Goal: Contribute content: Contribute content

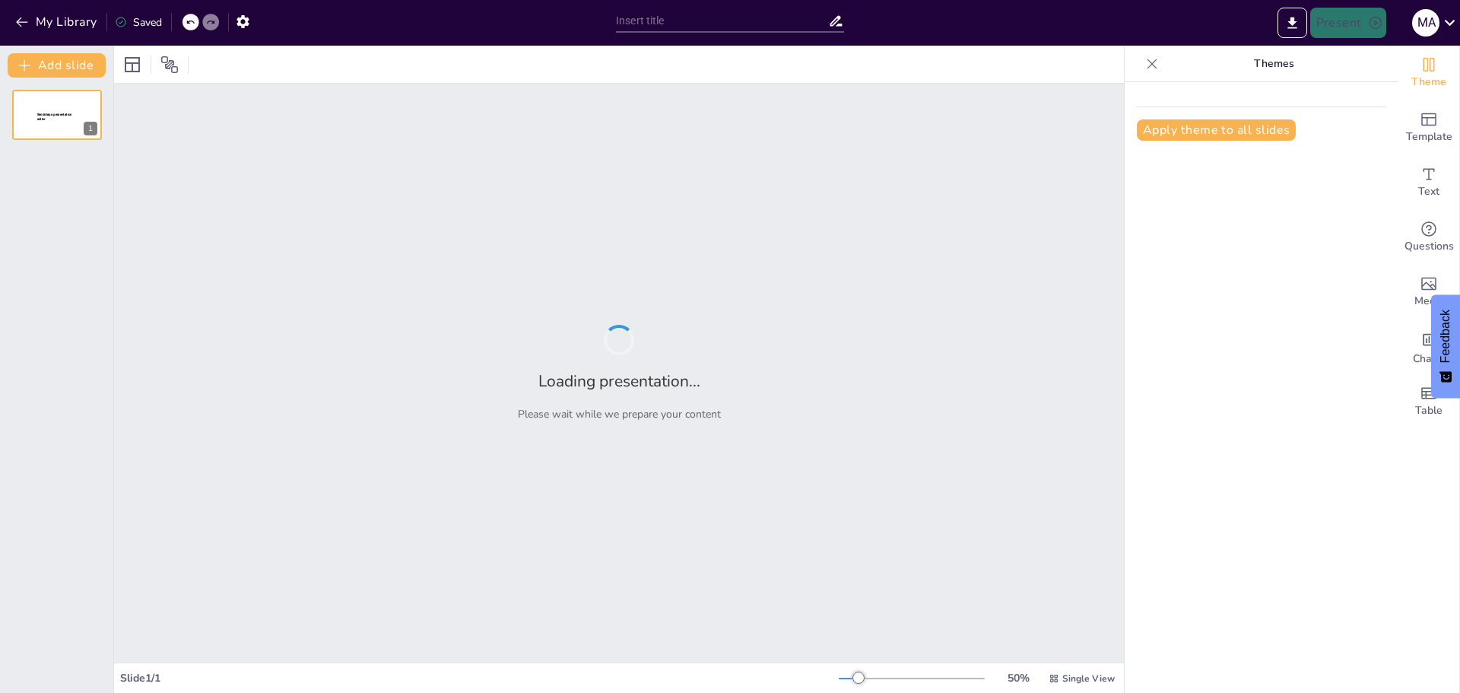
type input "New Sendsteps"
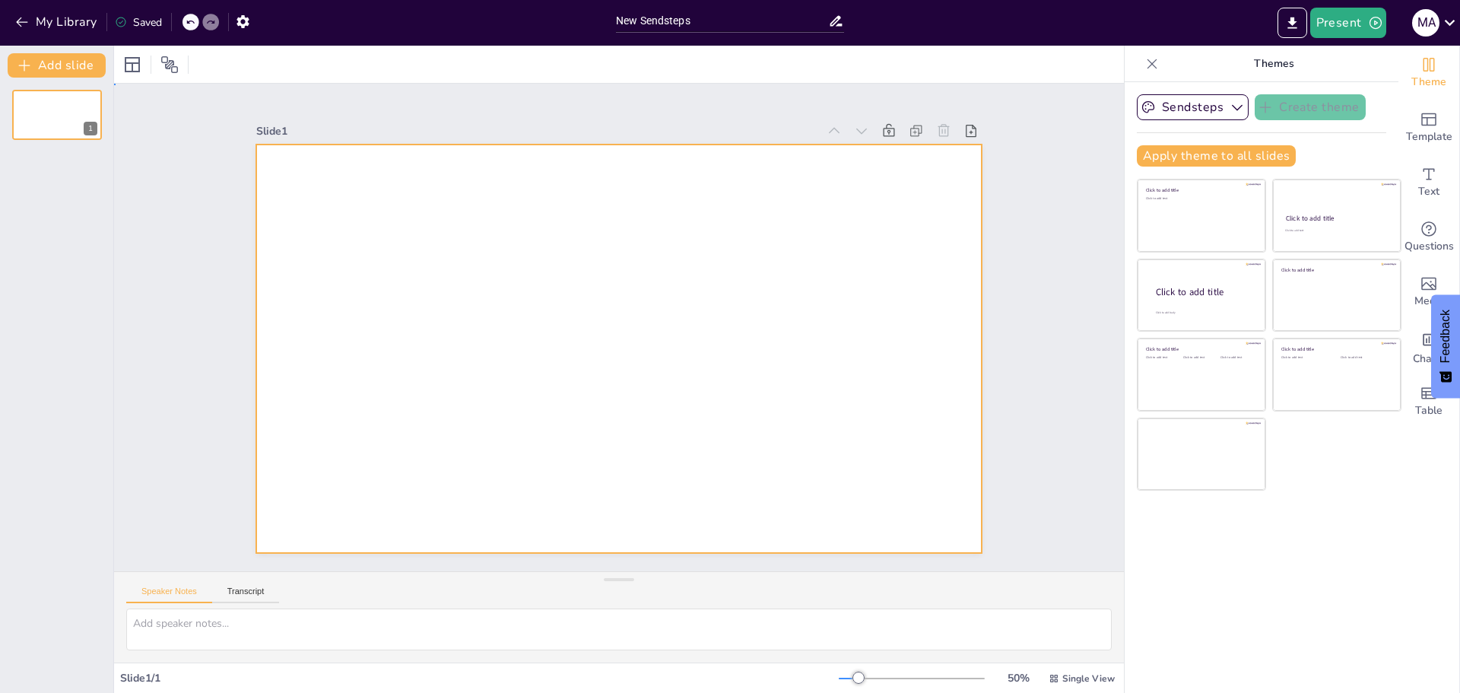
click at [332, 216] on div at bounding box center [635, 341] width 790 height 813
click at [332, 216] on div at bounding box center [601, 316] width 716 height 833
click at [332, 216] on div at bounding box center [619, 306] width 726 height 408
click at [252, 624] on textarea at bounding box center [619, 629] width 986 height 42
click at [728, 25] on input "New Sendsteps" at bounding box center [722, 21] width 212 height 22
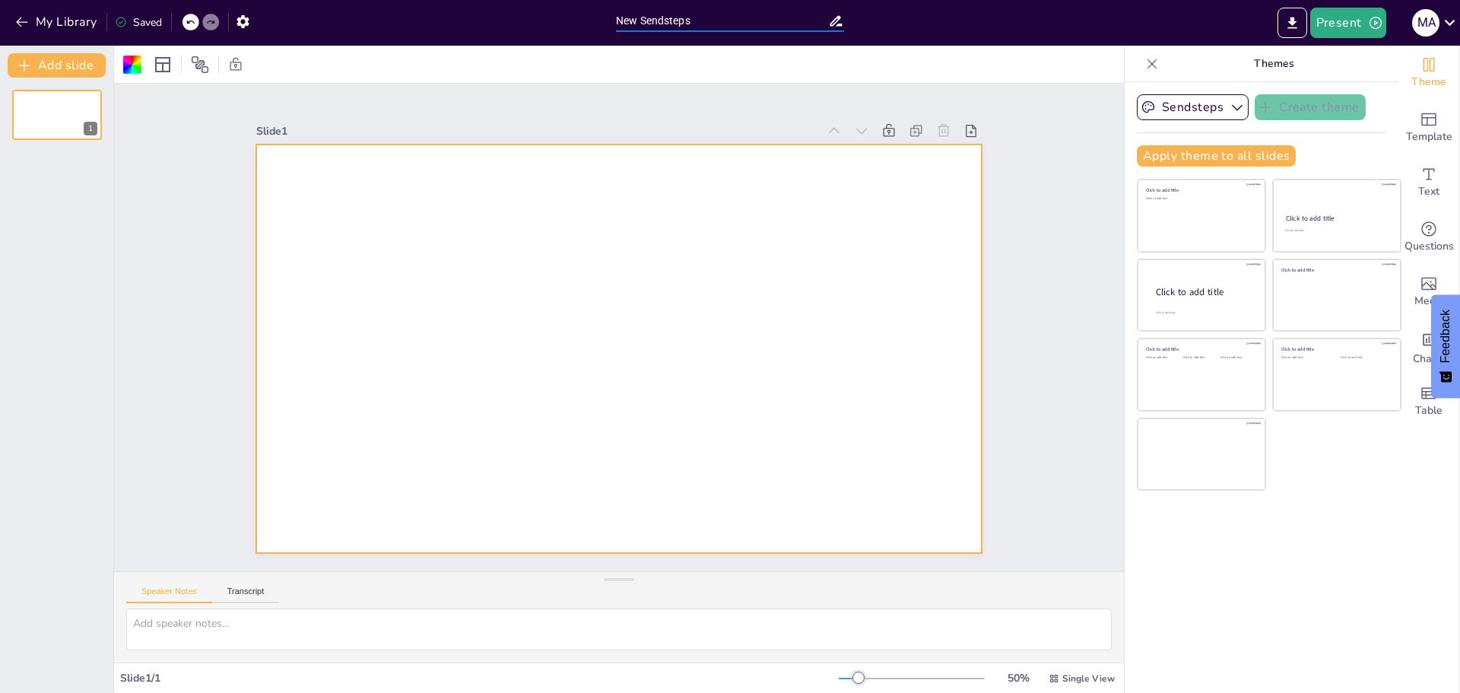
drag, startPoint x: 728, startPoint y: 25, endPoint x: 399, endPoint y: 1, distance: 330.2
click at [399, 1] on div "My Library Saved New Sendsteps Present M A" at bounding box center [730, 23] width 1460 height 46
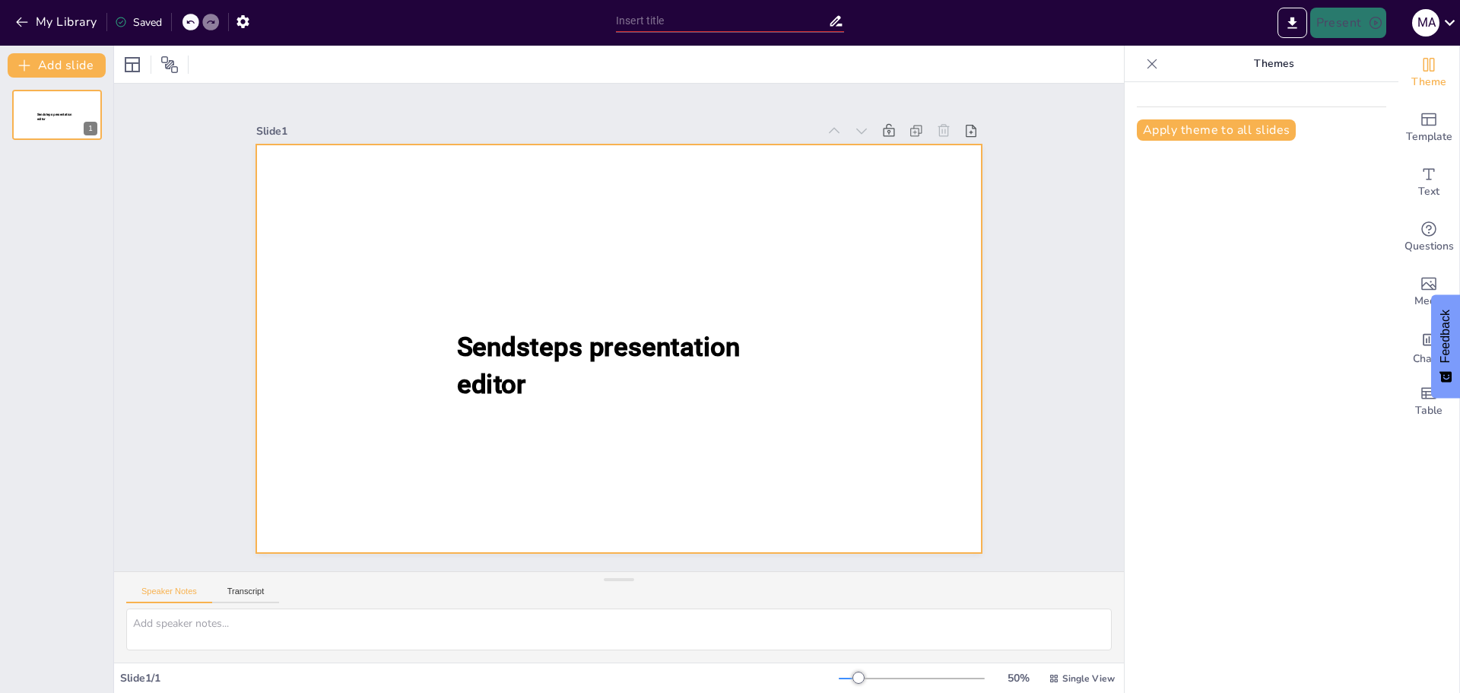
type input "New Sendsteps"
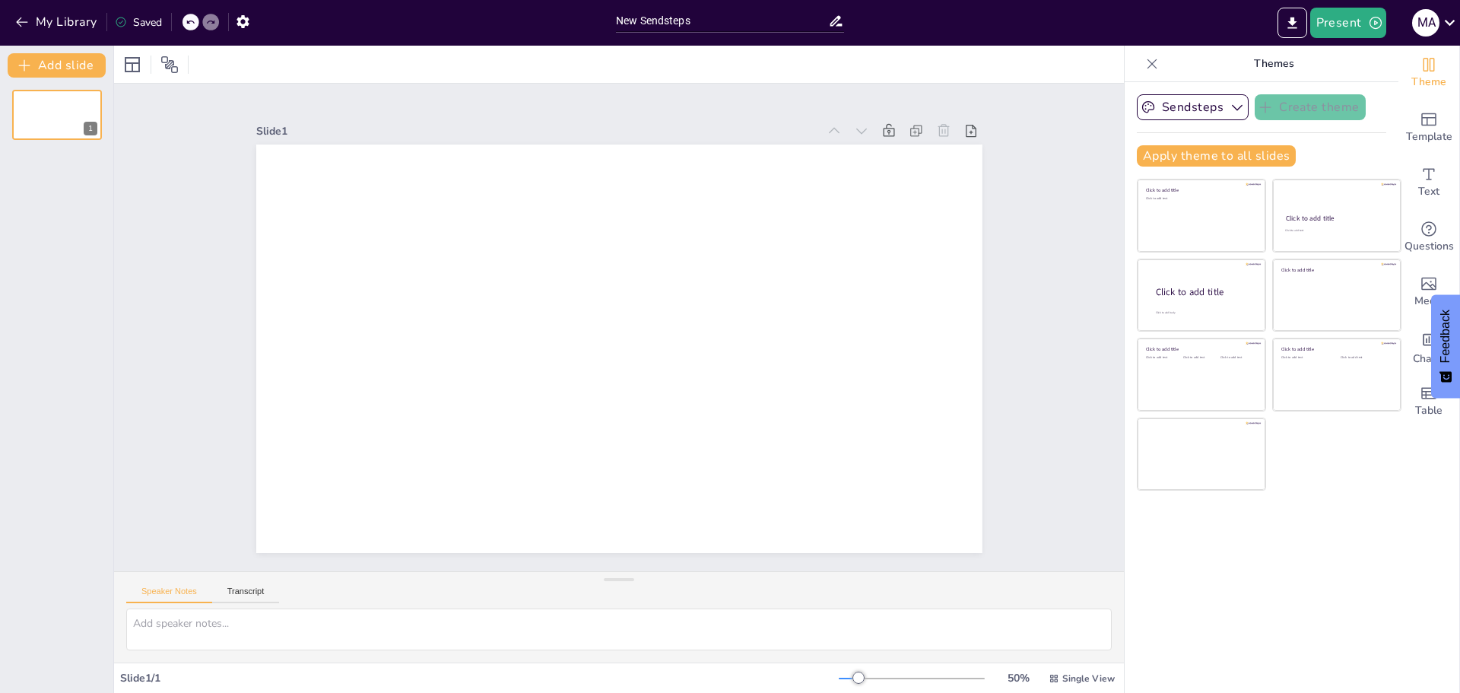
click at [146, 684] on div "Slide 1 / 1" at bounding box center [479, 678] width 719 height 14
click at [148, 681] on div "Slide 1 / 1" at bounding box center [479, 678] width 719 height 14
click at [249, 597] on button "Transcript" at bounding box center [246, 594] width 68 height 17
click at [182, 593] on button "Speaker Notes" at bounding box center [169, 594] width 86 height 17
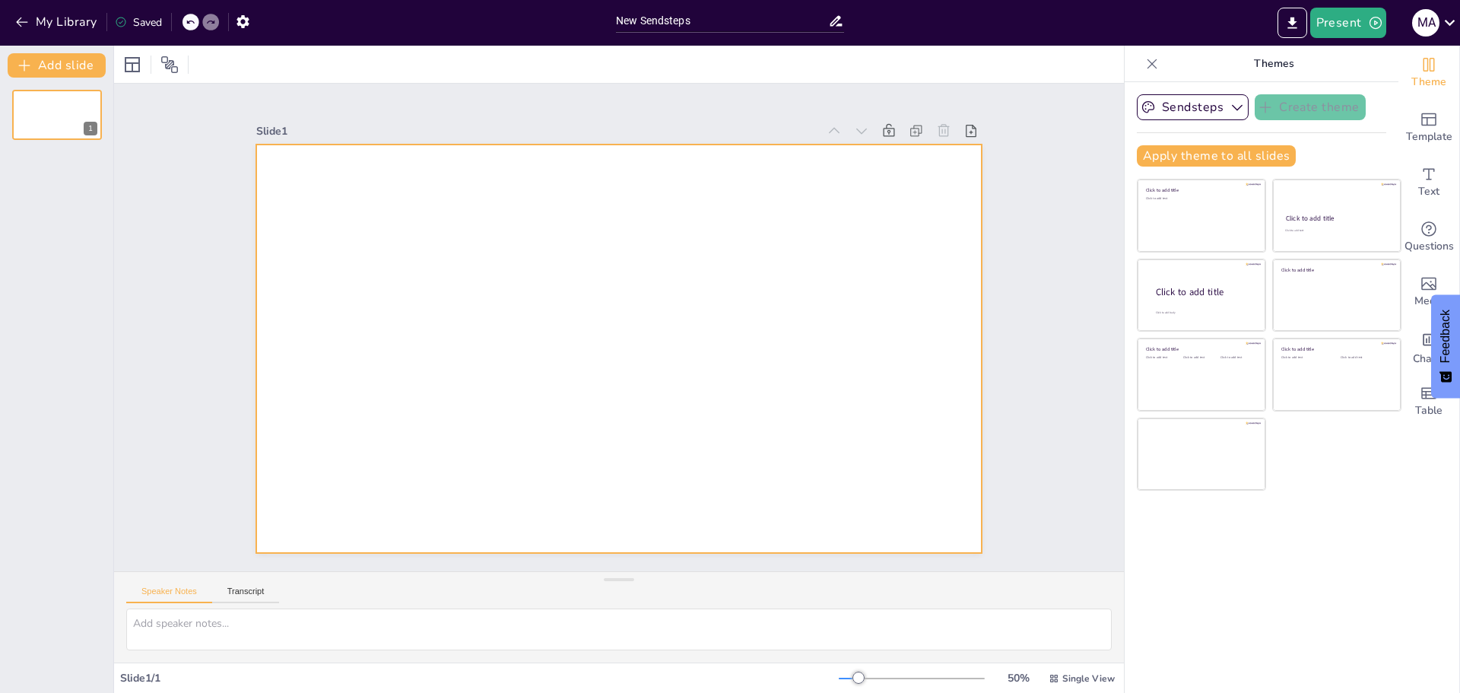
click at [441, 298] on div at bounding box center [619, 349] width 726 height 408
click at [659, 21] on input "New Sendsteps" at bounding box center [722, 21] width 212 height 22
click at [1297, 24] on icon "Export to PowerPoint" at bounding box center [1293, 23] width 16 height 16
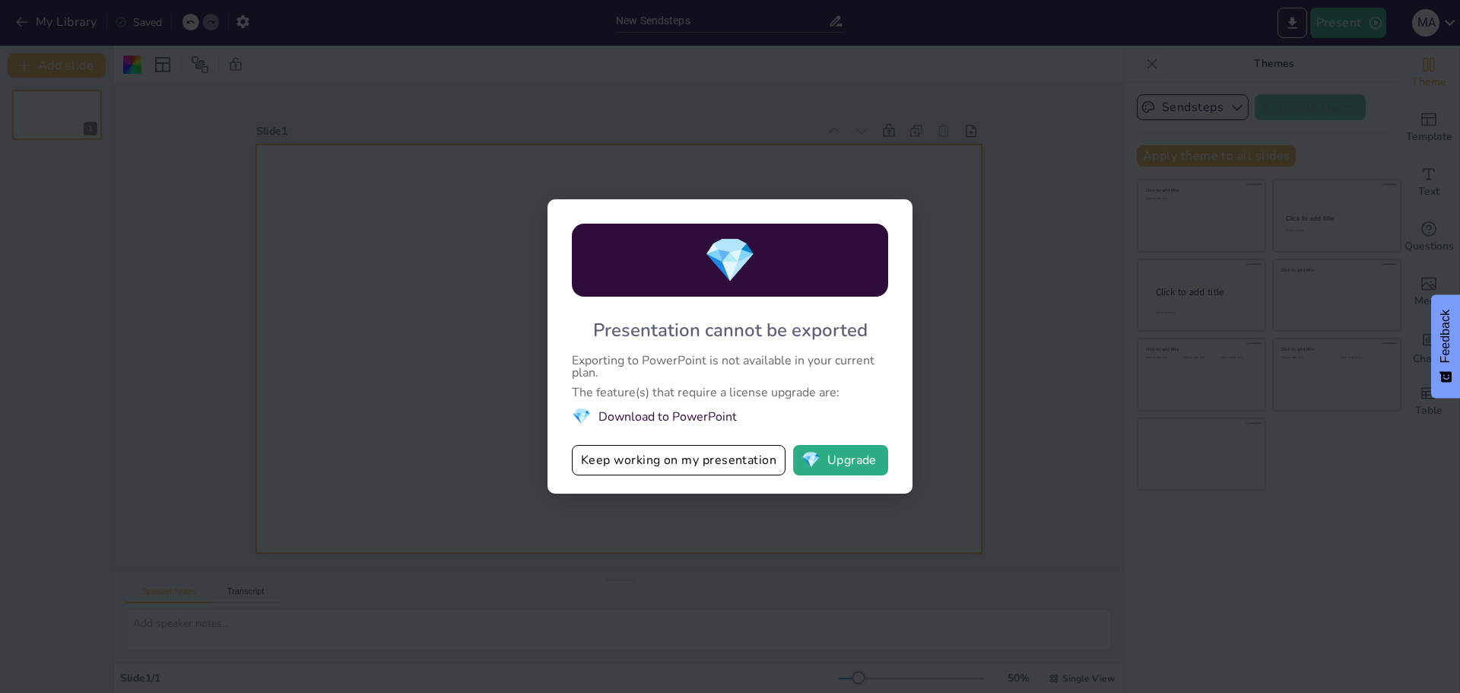
click at [1015, 365] on div "💎 Presentation cannot be exported Exporting to PowerPoint is not available in y…" at bounding box center [730, 346] width 1460 height 693
click at [1016, 167] on div "💎 Presentation cannot be exported Exporting to PowerPoint is not available in y…" at bounding box center [730, 346] width 1460 height 693
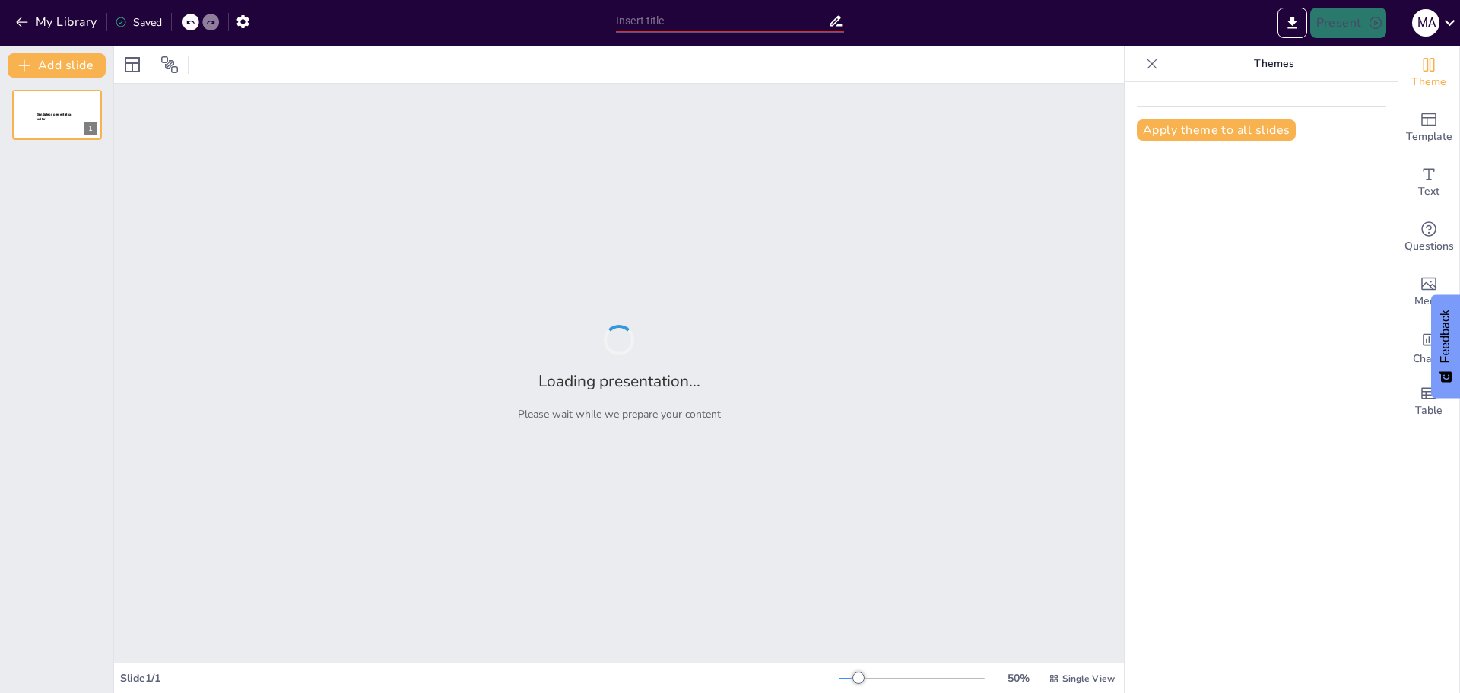
type input "Especificaciones Técnicas y Procedimientos para la Calificación Sísmica de Celd…"
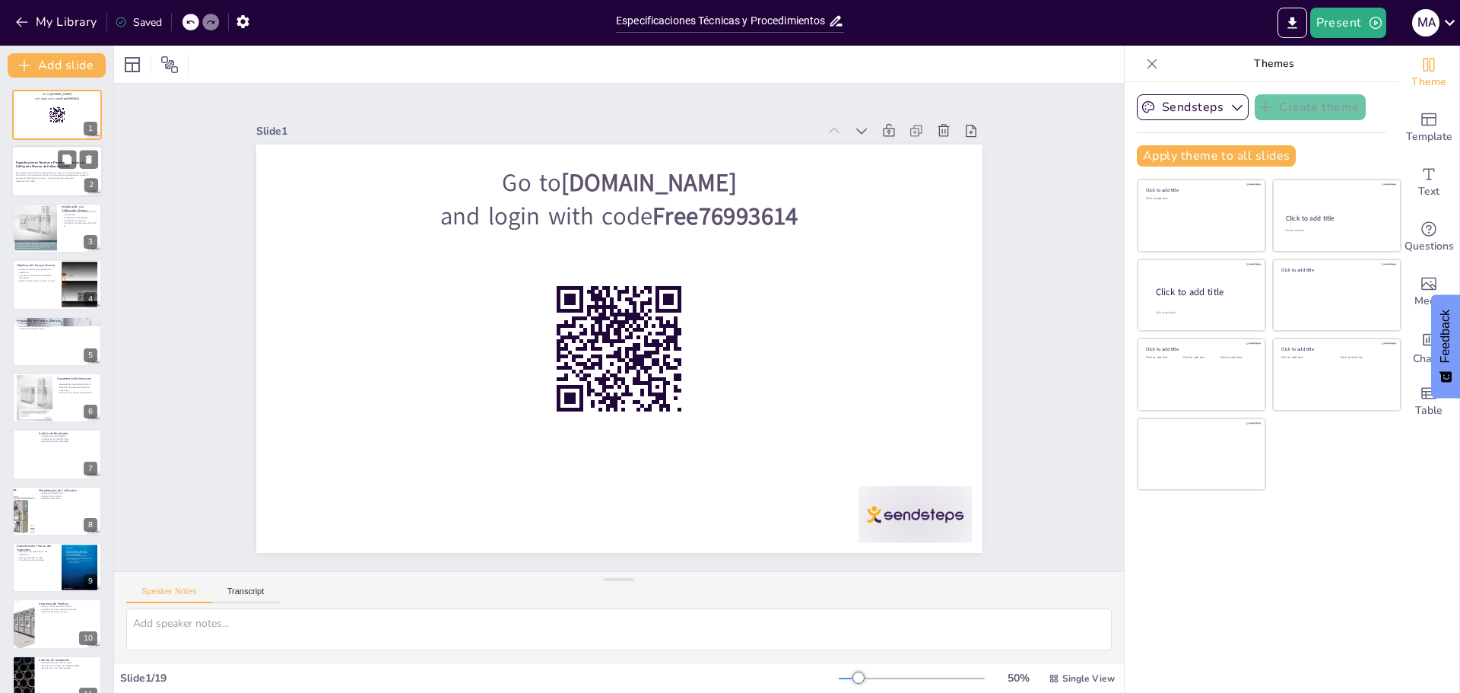
click at [57, 181] on p "Generated with [URL]" at bounding box center [57, 181] width 82 height 3
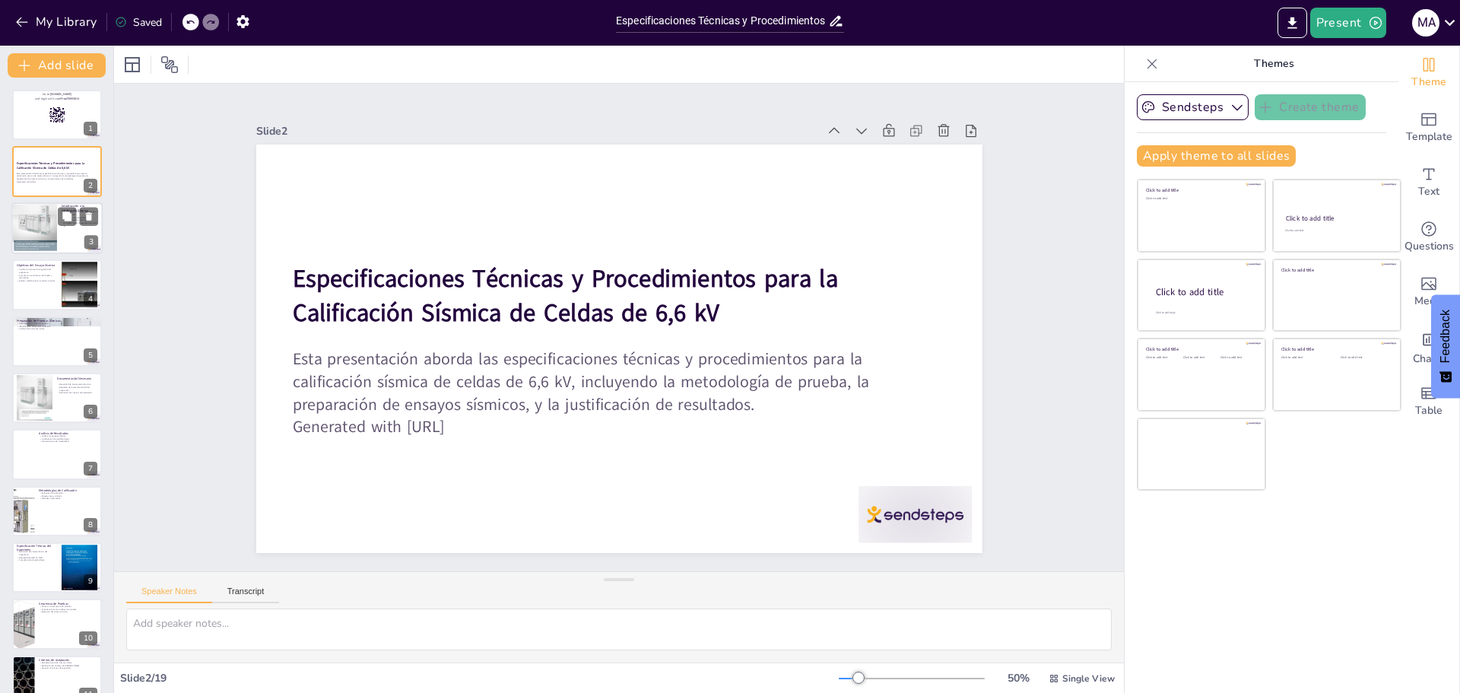
click at [46, 226] on div at bounding box center [34, 228] width 46 height 61
checkbox input "true"
type textarea "La calificación sísmica se presenta como un proceso crucial que asegura la func…"
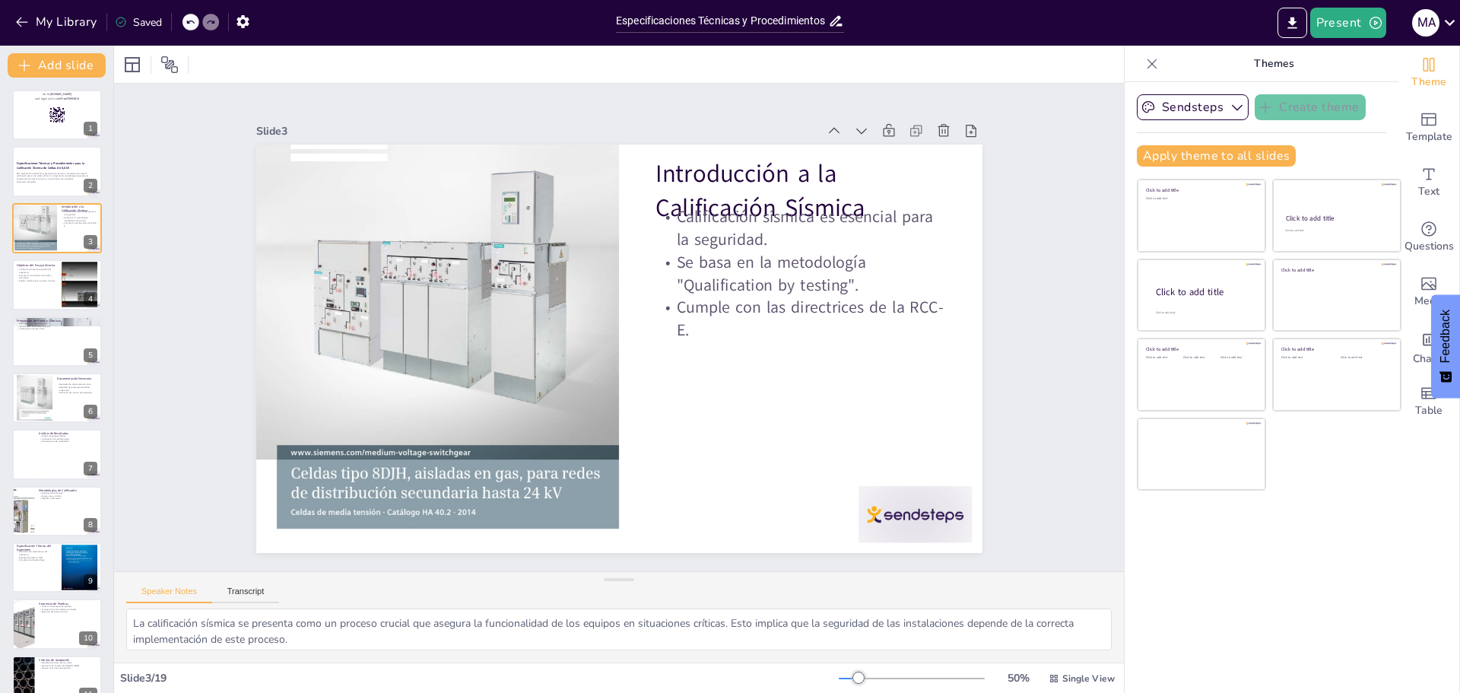
scroll to position [30, 0]
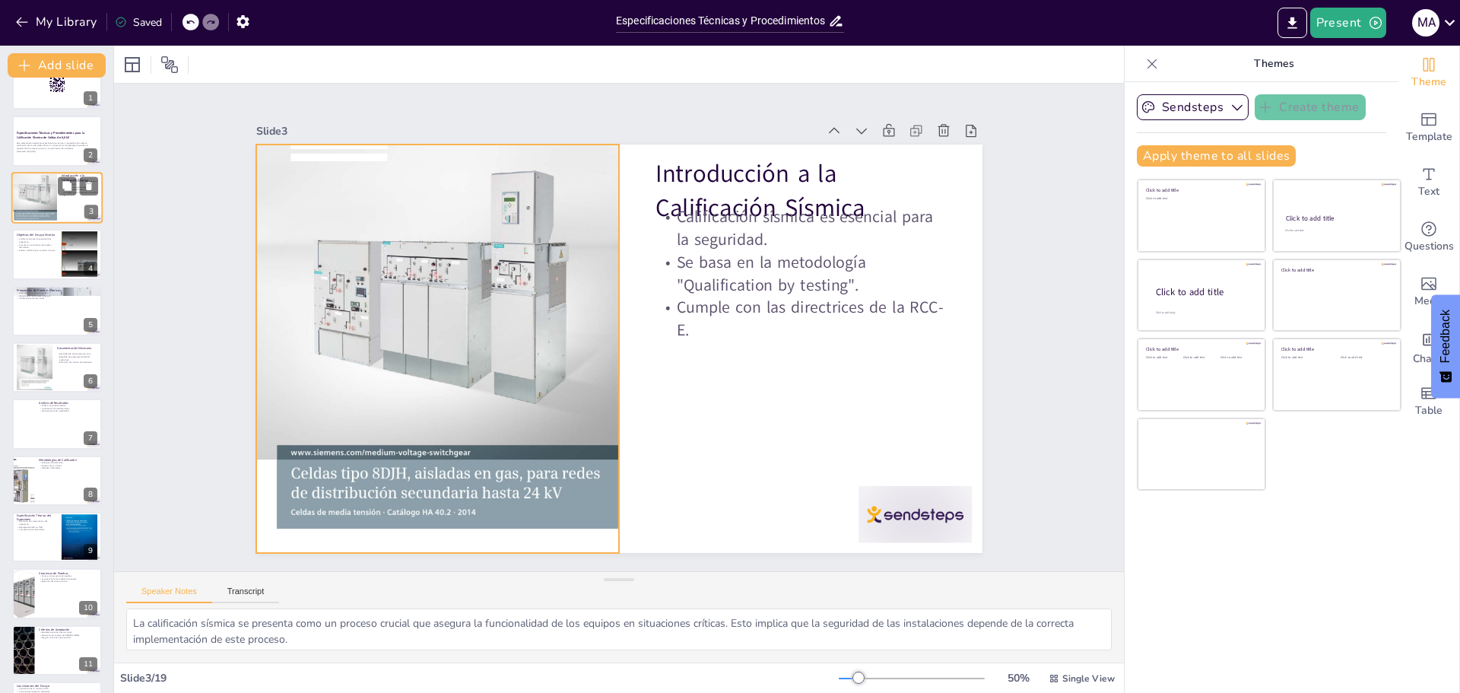
click at [44, 200] on div at bounding box center [34, 197] width 46 height 61
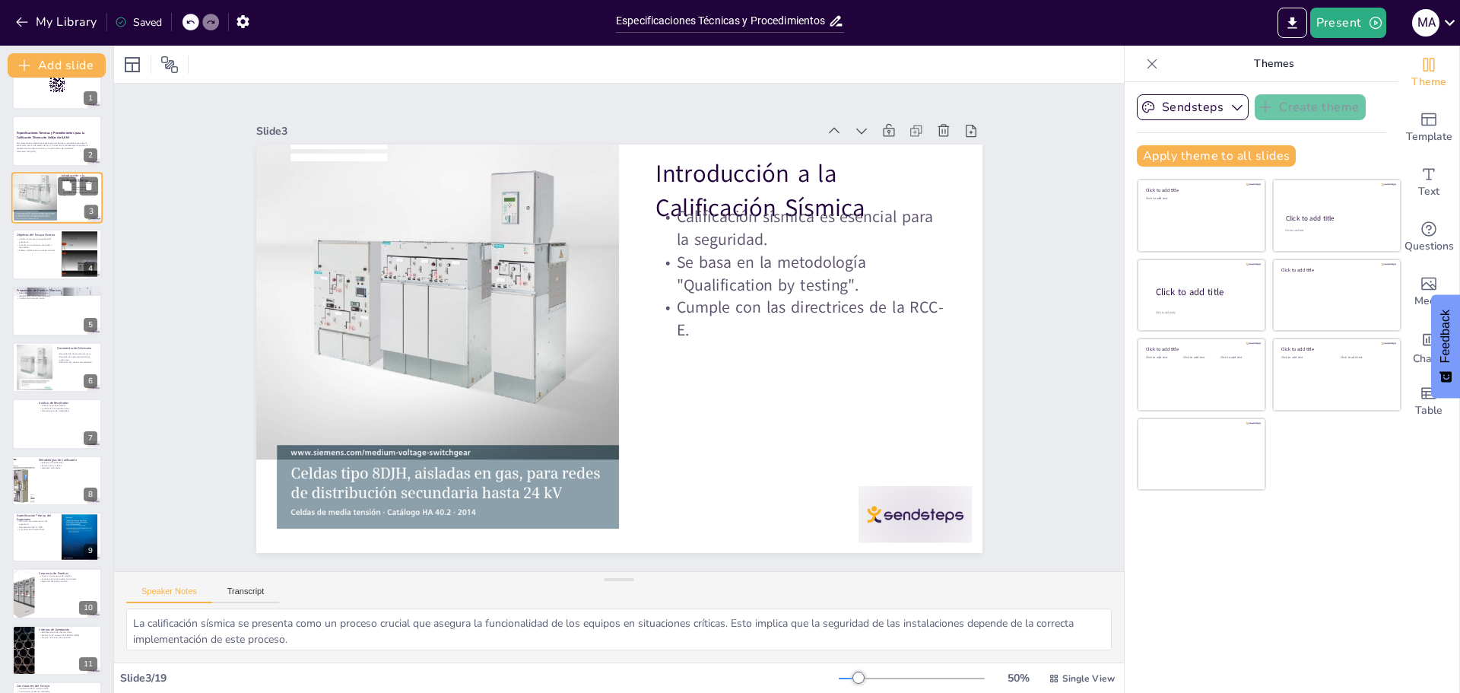
scroll to position [0, 0]
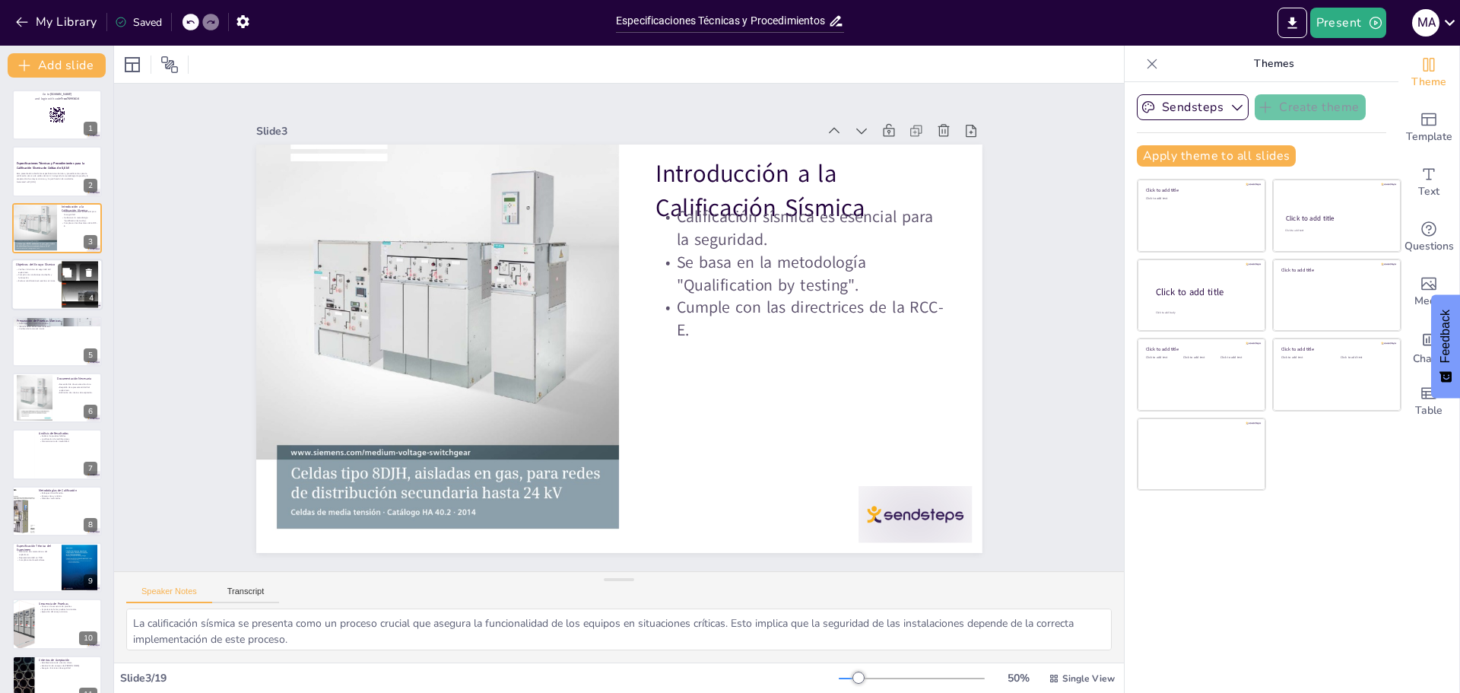
click at [45, 297] on div at bounding box center [56, 285] width 91 height 52
checkbox input "true"
type textarea "La verificación de las funciones de seguridad es un aspecto esencial del ensayo…"
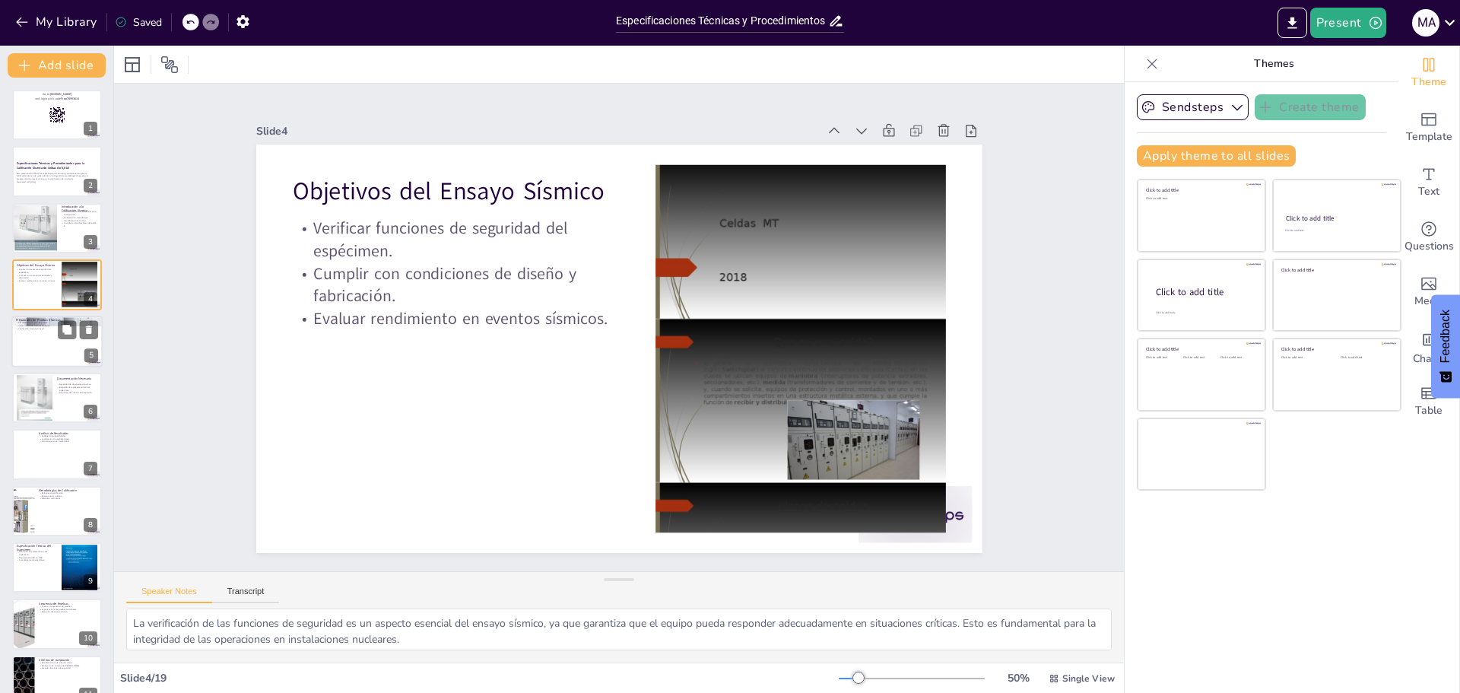
click at [40, 356] on div at bounding box center [56, 342] width 91 height 52
checkbox input "true"
type textarea "El desarrollo de un plan de prueba sólido es la base para un ensayo exitoso. Es…"
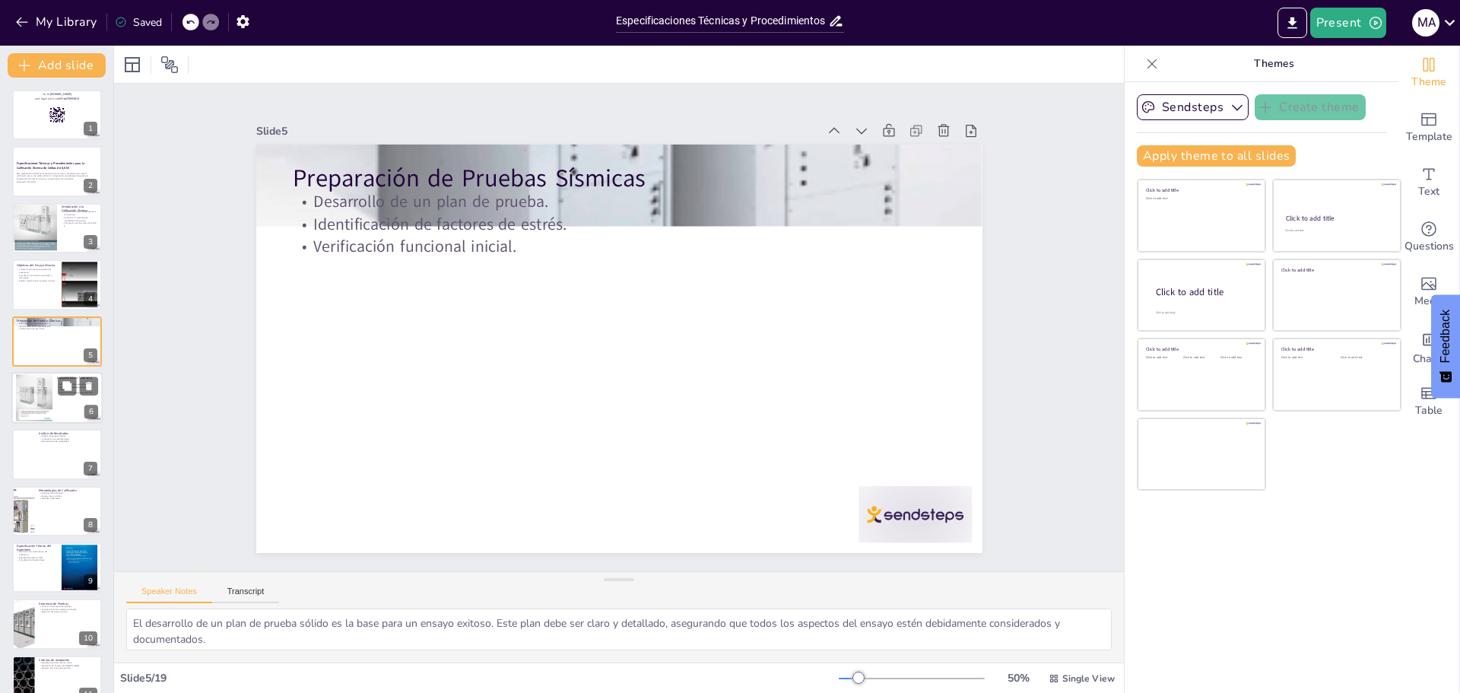
click at [42, 400] on div at bounding box center [34, 397] width 37 height 49
checkbox input "true"
type textarea "La documentación clara y precisa es vital para la integridad del proceso de ens…"
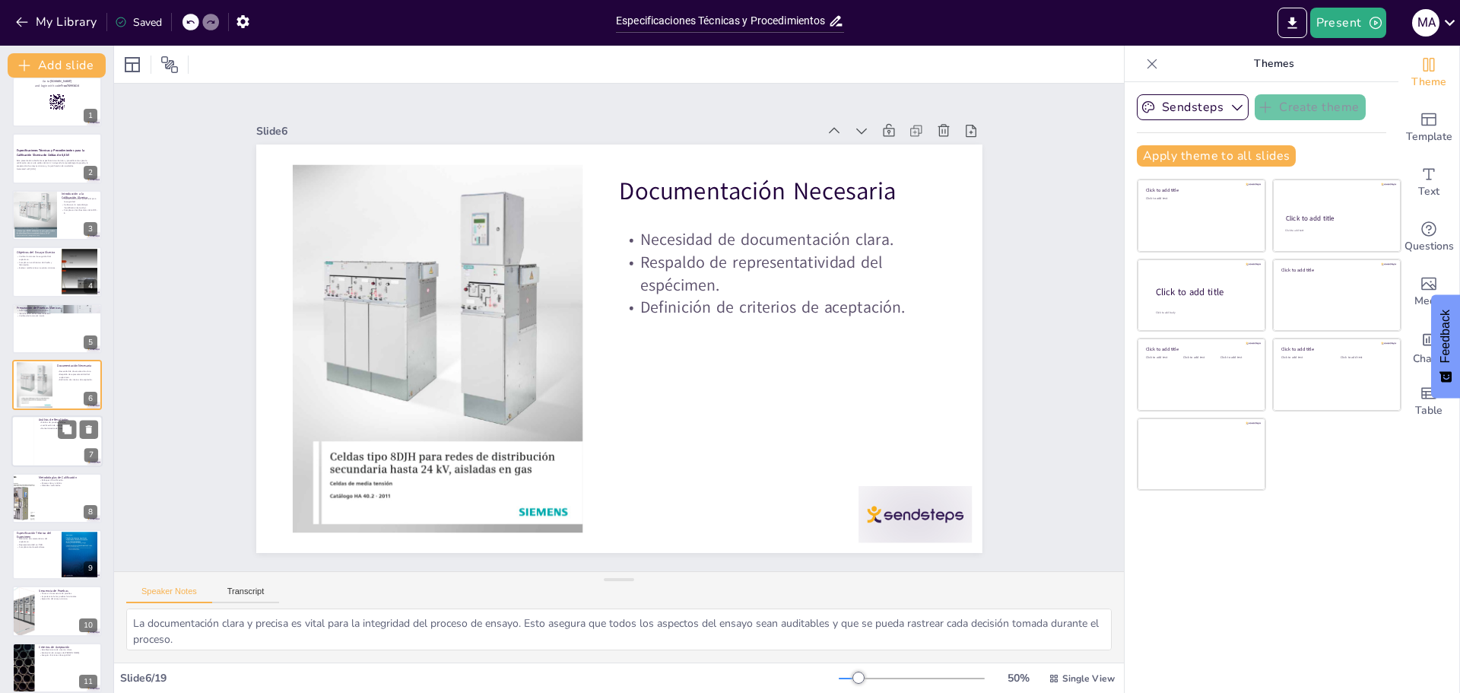
click at [42, 450] on div at bounding box center [56, 442] width 91 height 52
checkbox input "true"
type textarea "Analizar las pruebas fallidas permite identificar áreas de mejora y ajustar el …"
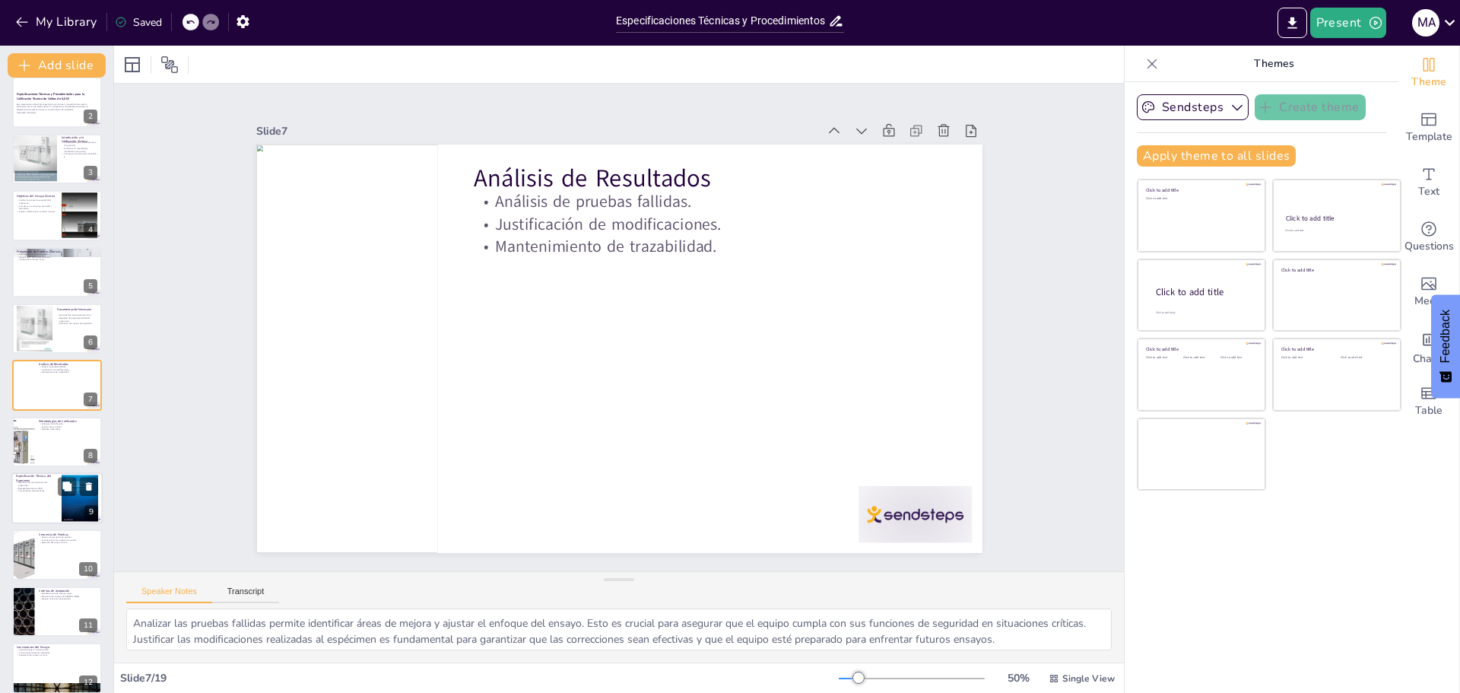
click at [42, 502] on div at bounding box center [56, 498] width 91 height 52
checkbox input "true"
type textarea "Definir las características del espécimen es esencial para asegurar que se cump…"
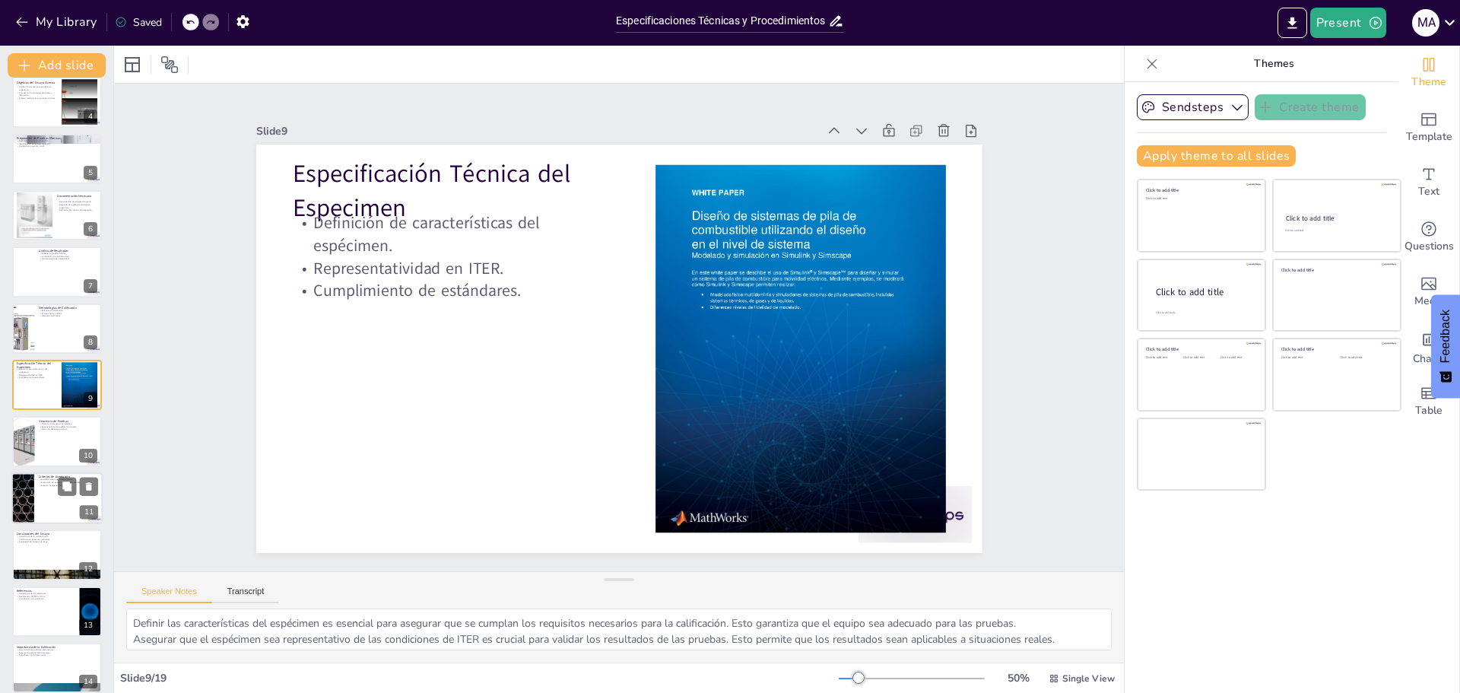
click at [40, 512] on div at bounding box center [56, 498] width 91 height 52
checkbox input "true"
type textarea "Establecer criterios claros es vital para la evaluación objetiva de los resulta…"
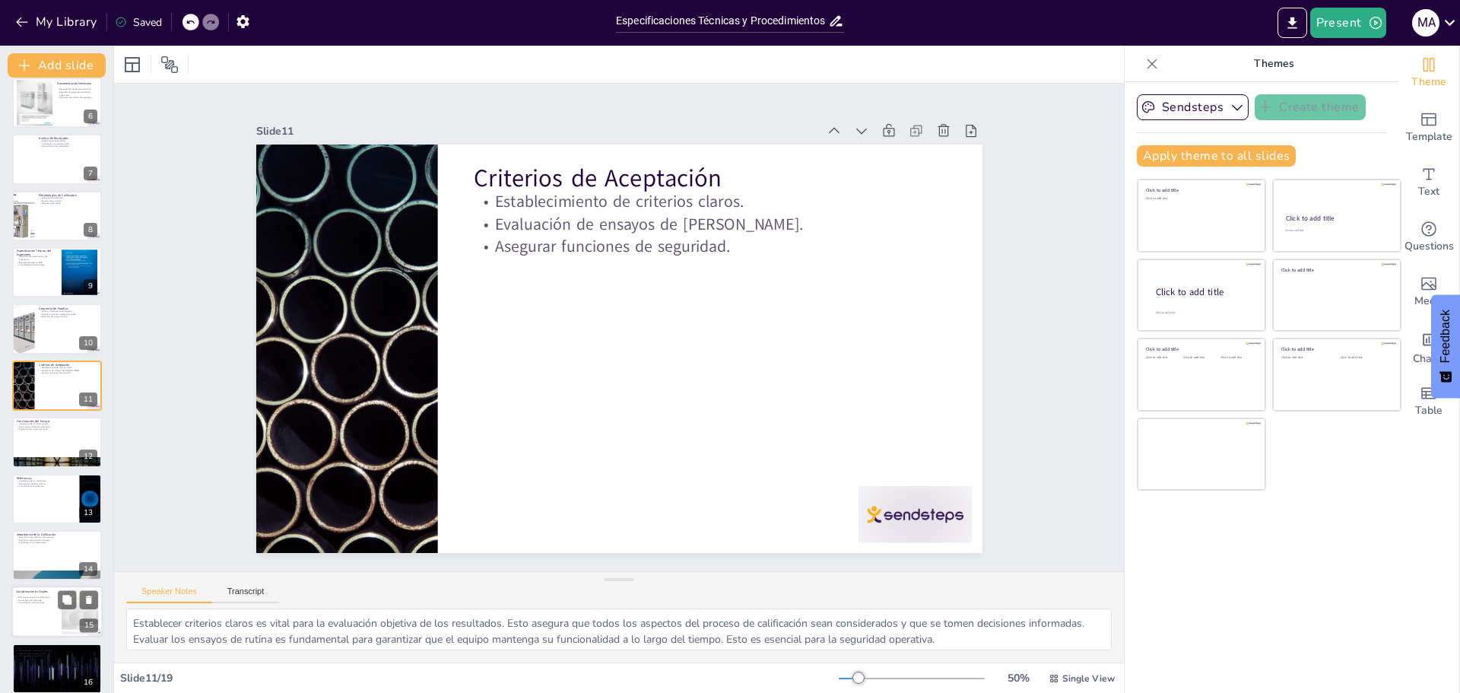
checkbox input "true"
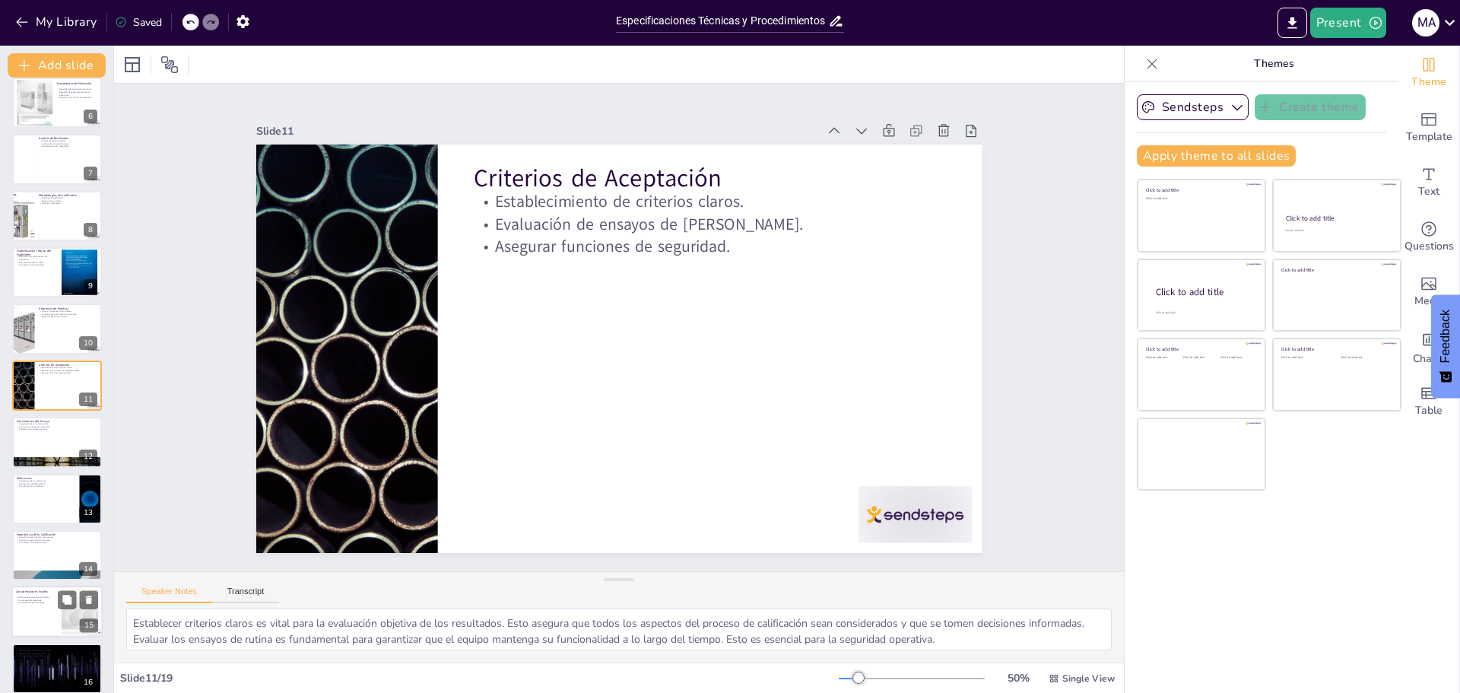
checkbox input "true"
click at [41, 597] on p "Enfoque riguroso en la calificación." at bounding box center [36, 597] width 41 height 3
checkbox input "true"
type textarea "Adoptar un enfoque riguroso en la calificación es esencial para asegurar que to…"
checkbox input "true"
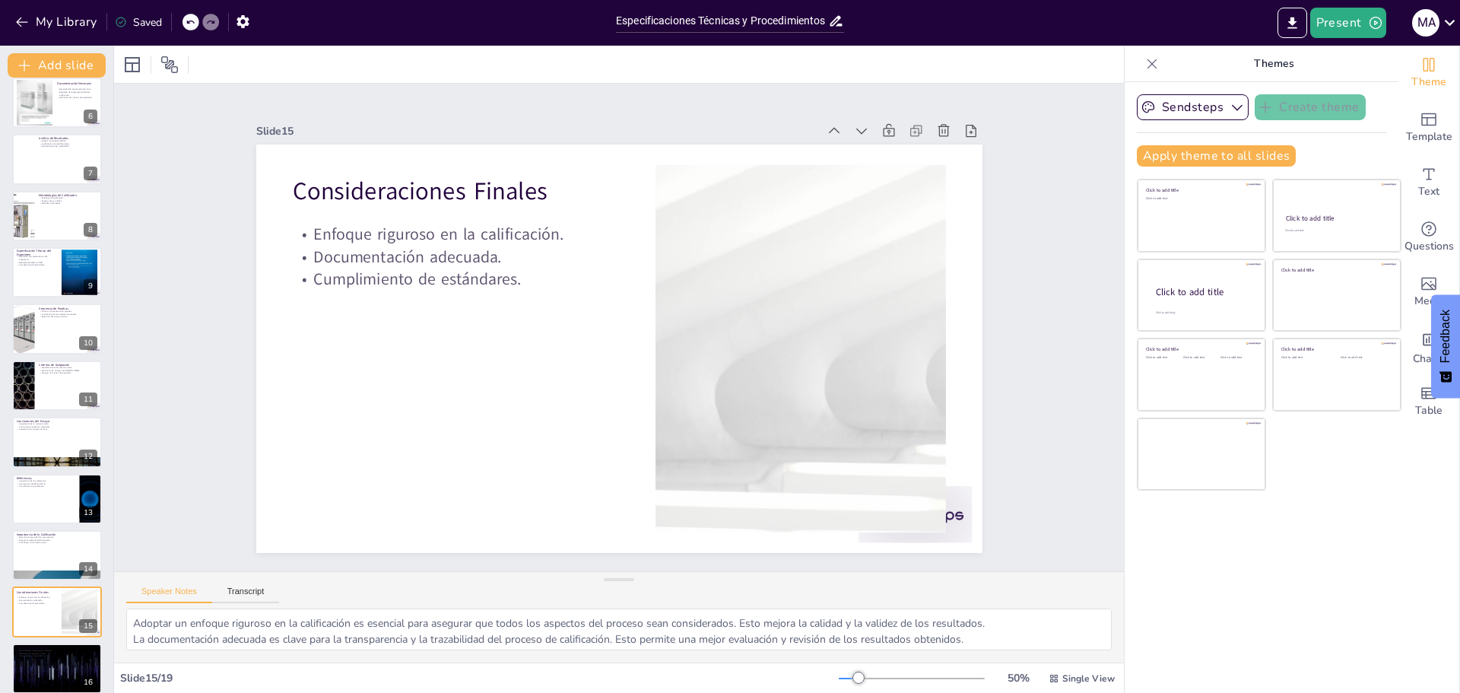
checkbox input "true"
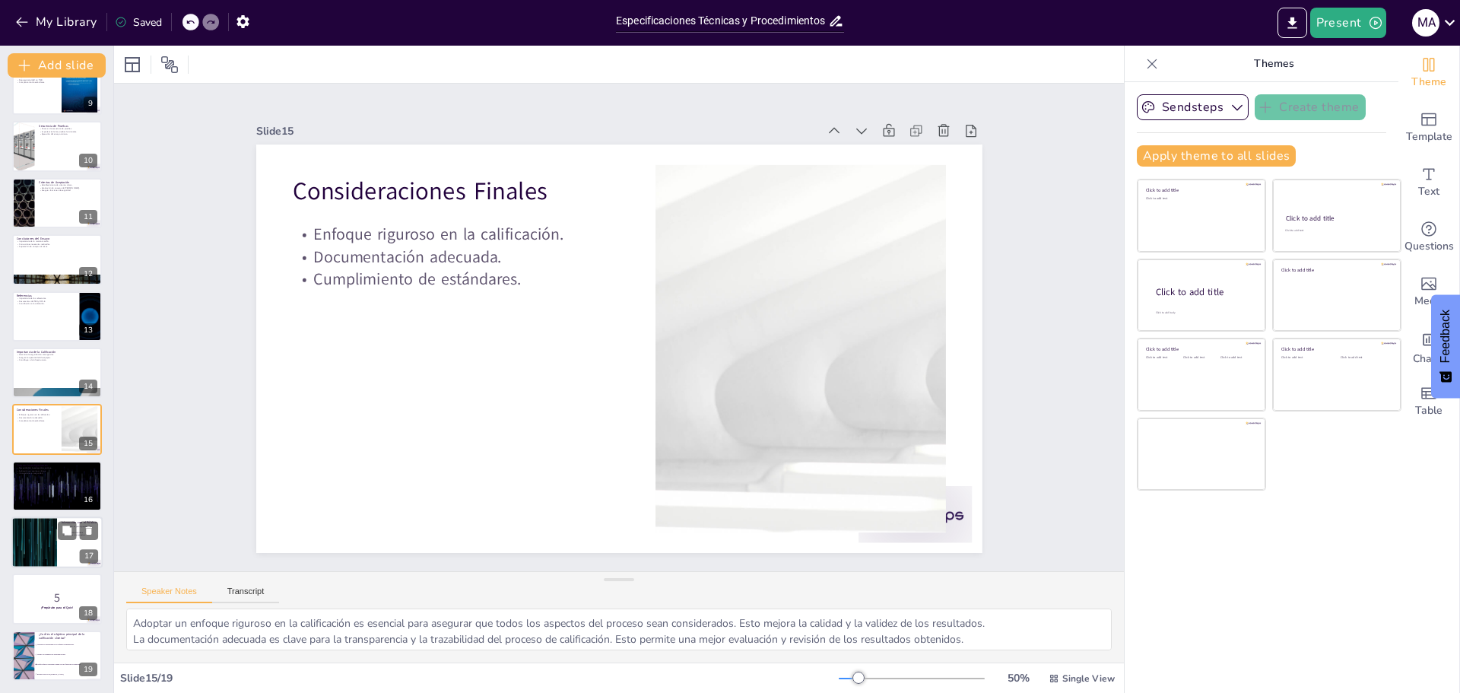
checkbox input "true"
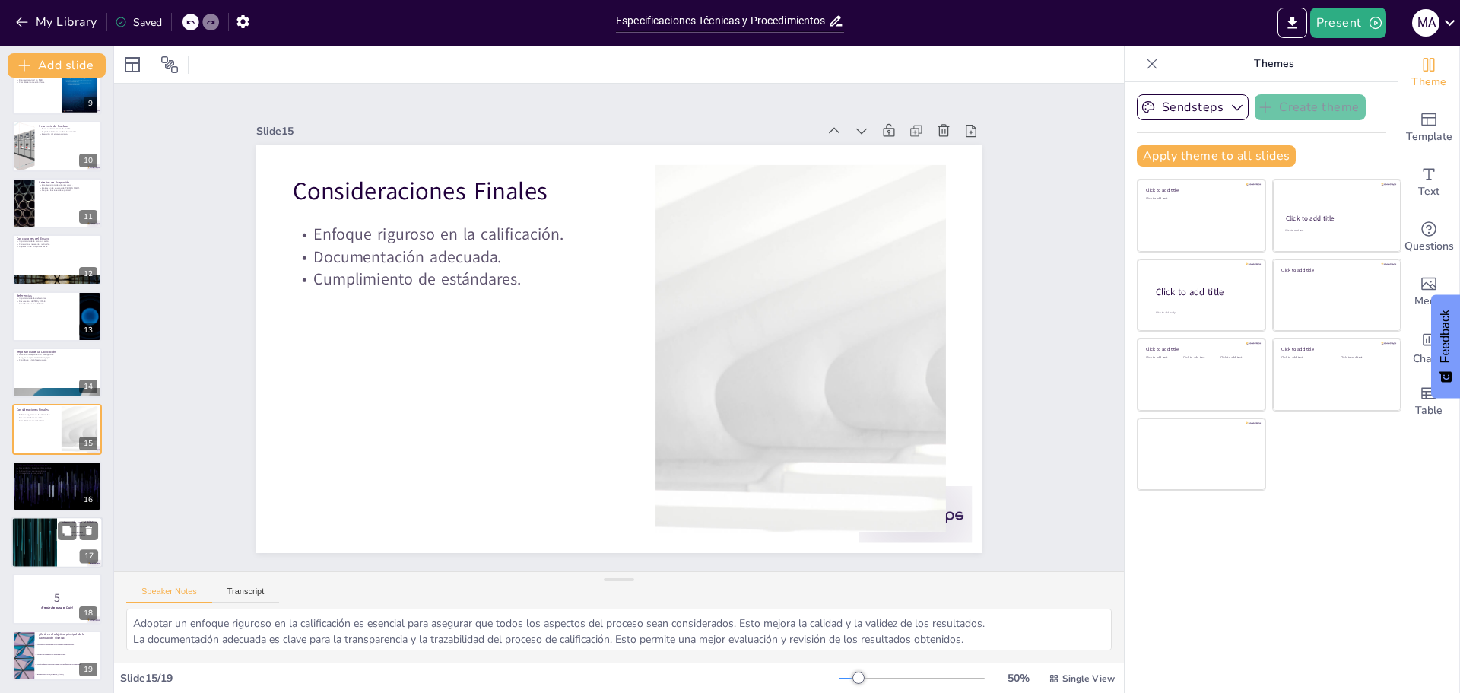
checkbox input "true"
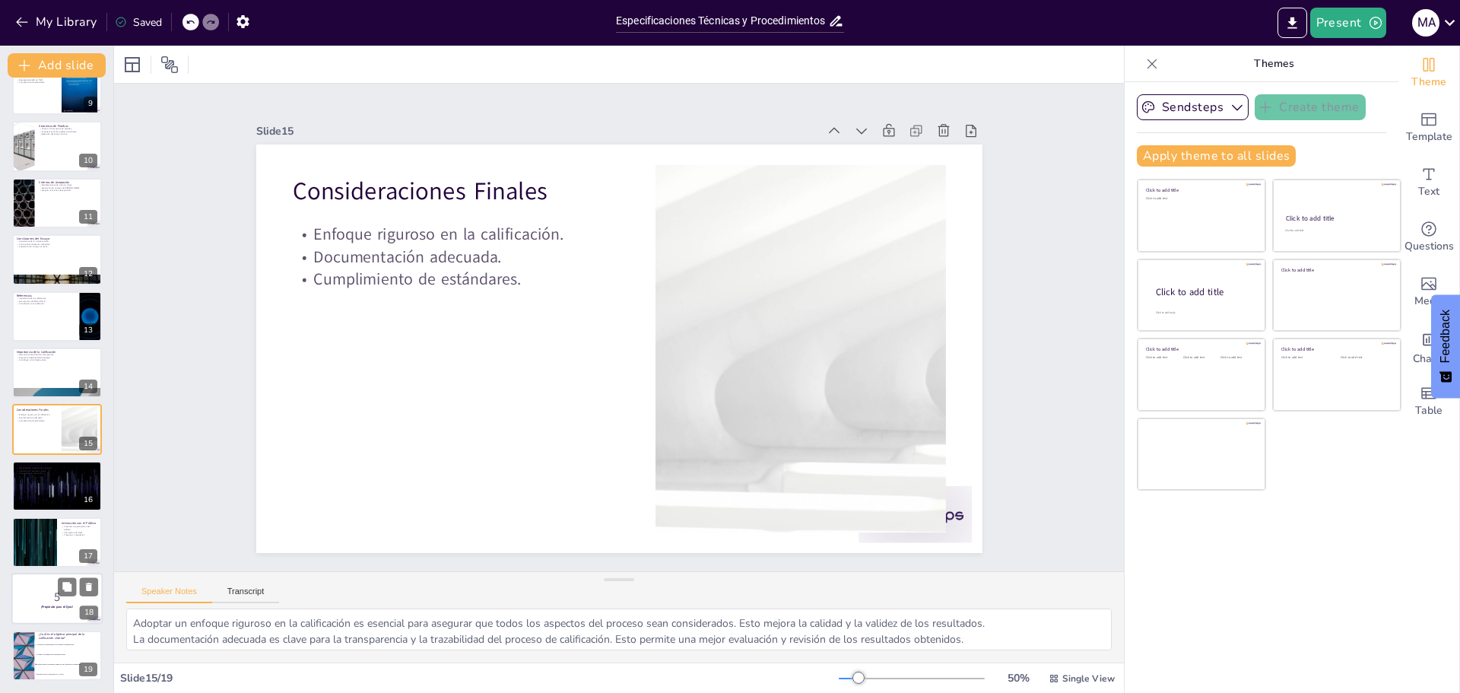
checkbox input "true"
click at [24, 599] on p "5" at bounding box center [57, 597] width 82 height 17
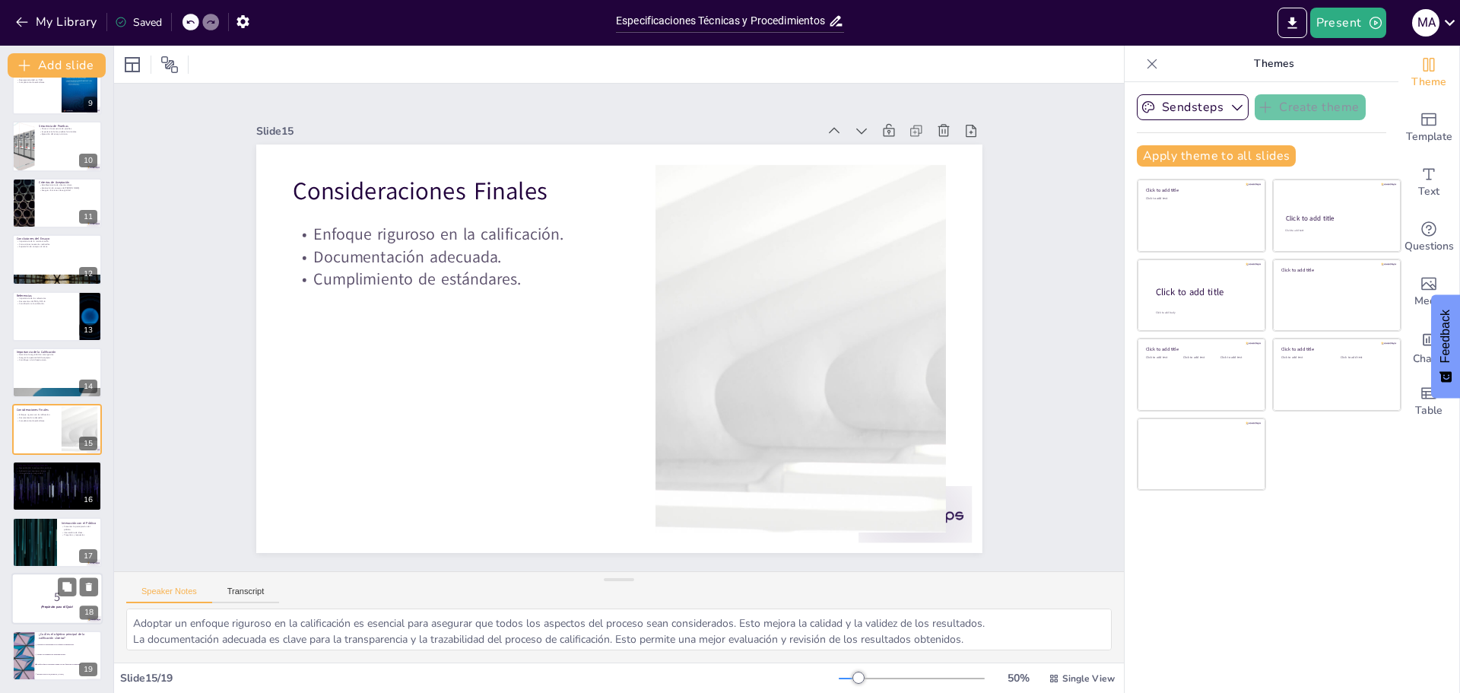
checkbox input "true"
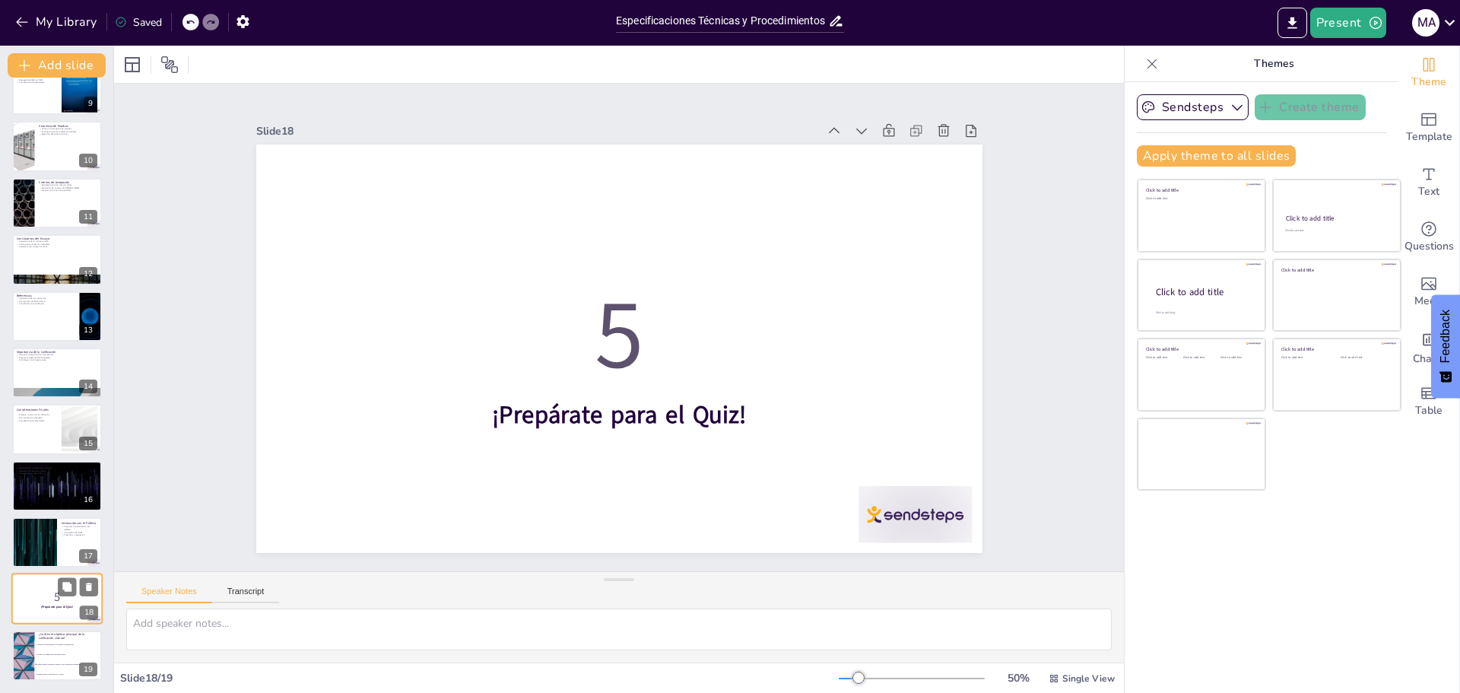
checkbox input "true"
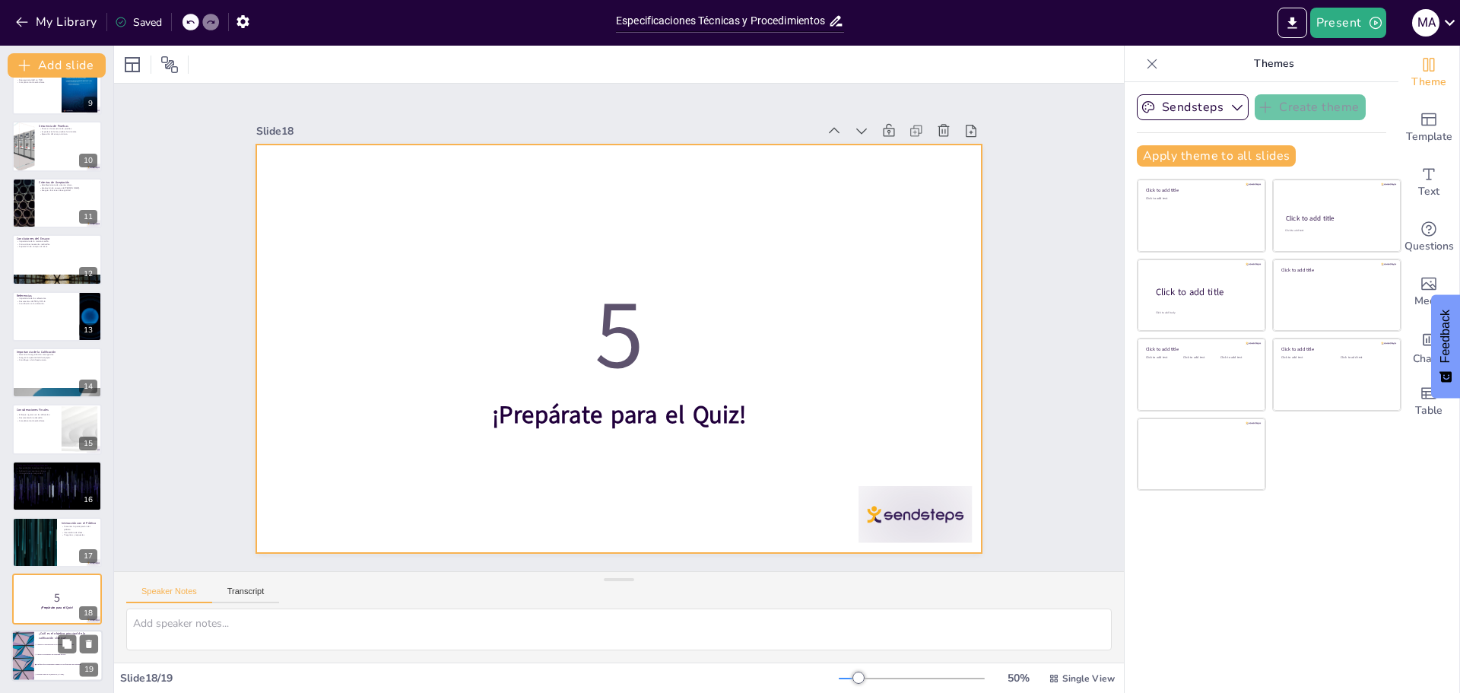
checkbox input "true"
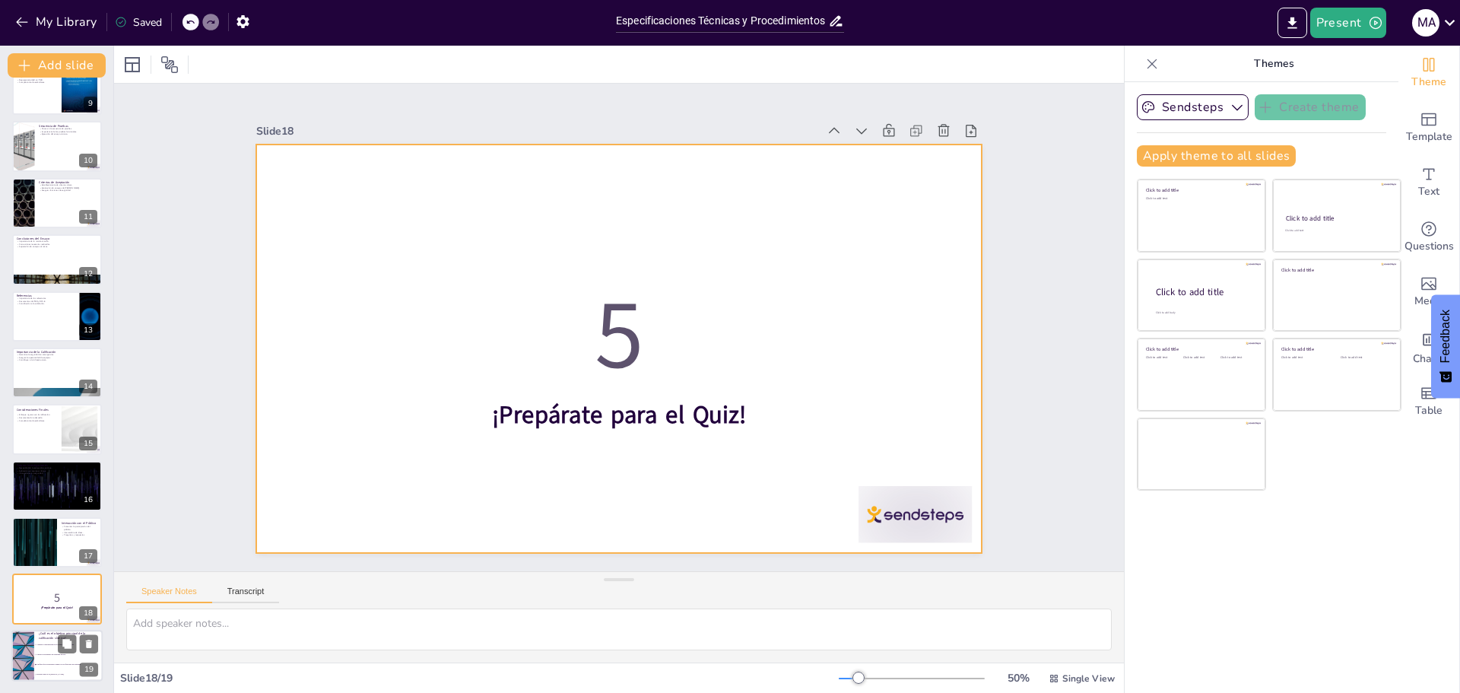
checkbox input "true"
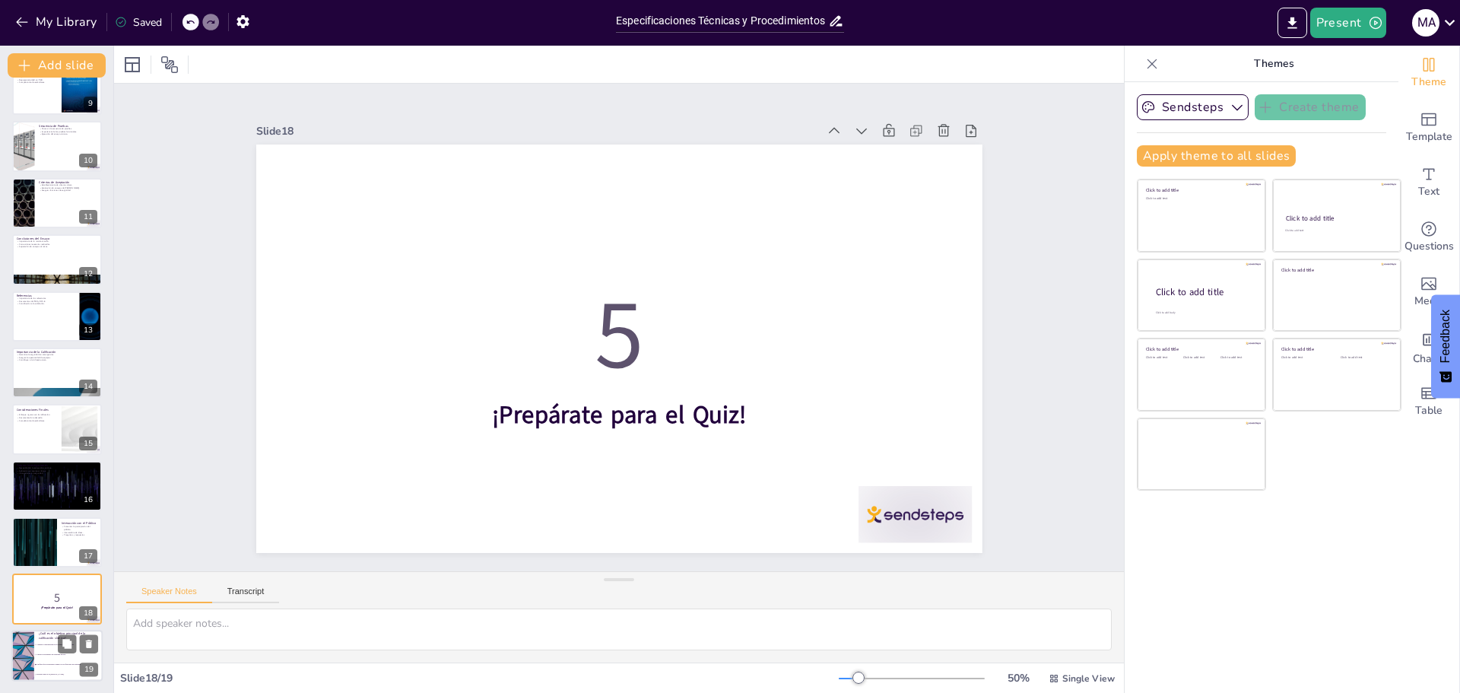
checkbox input "true"
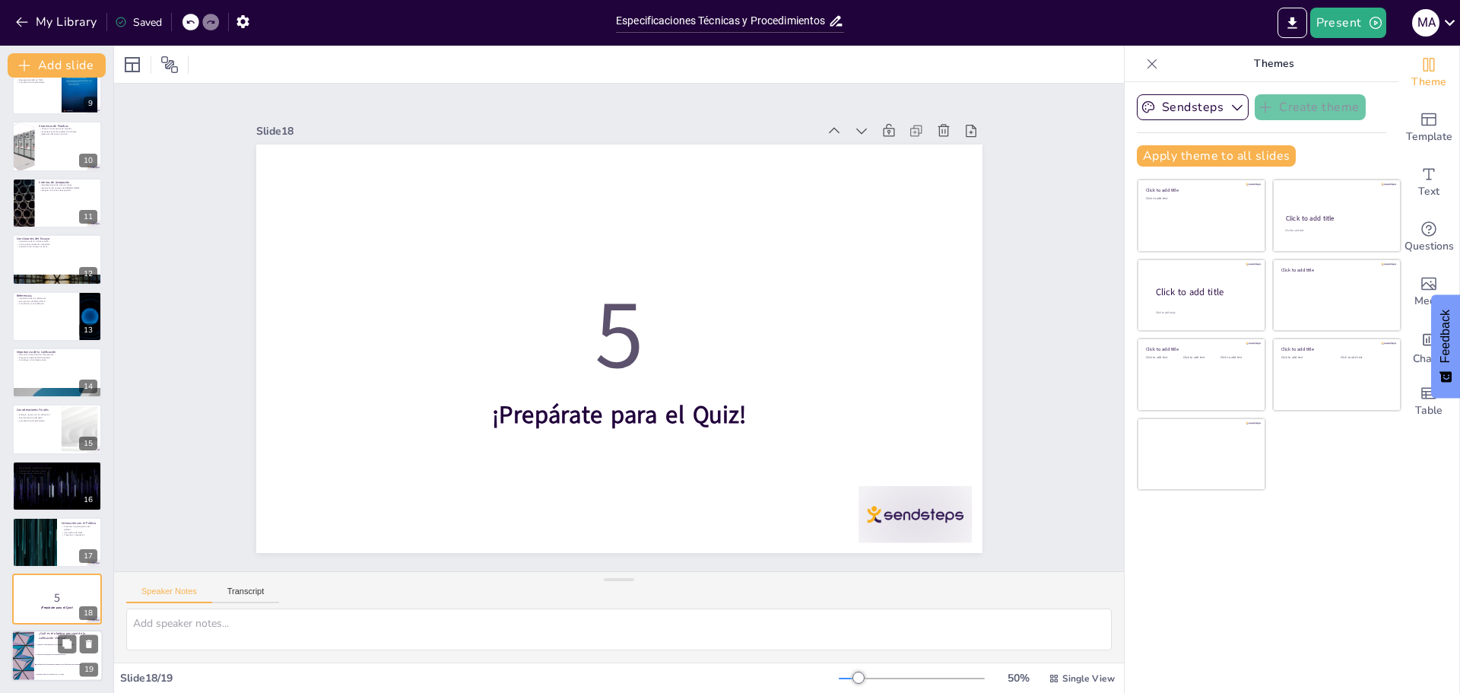
checkbox input "true"
click at [45, 653] on span "Validar los estándares de seguridad nuclear." at bounding box center [69, 654] width 65 height 2
checkbox input "true"
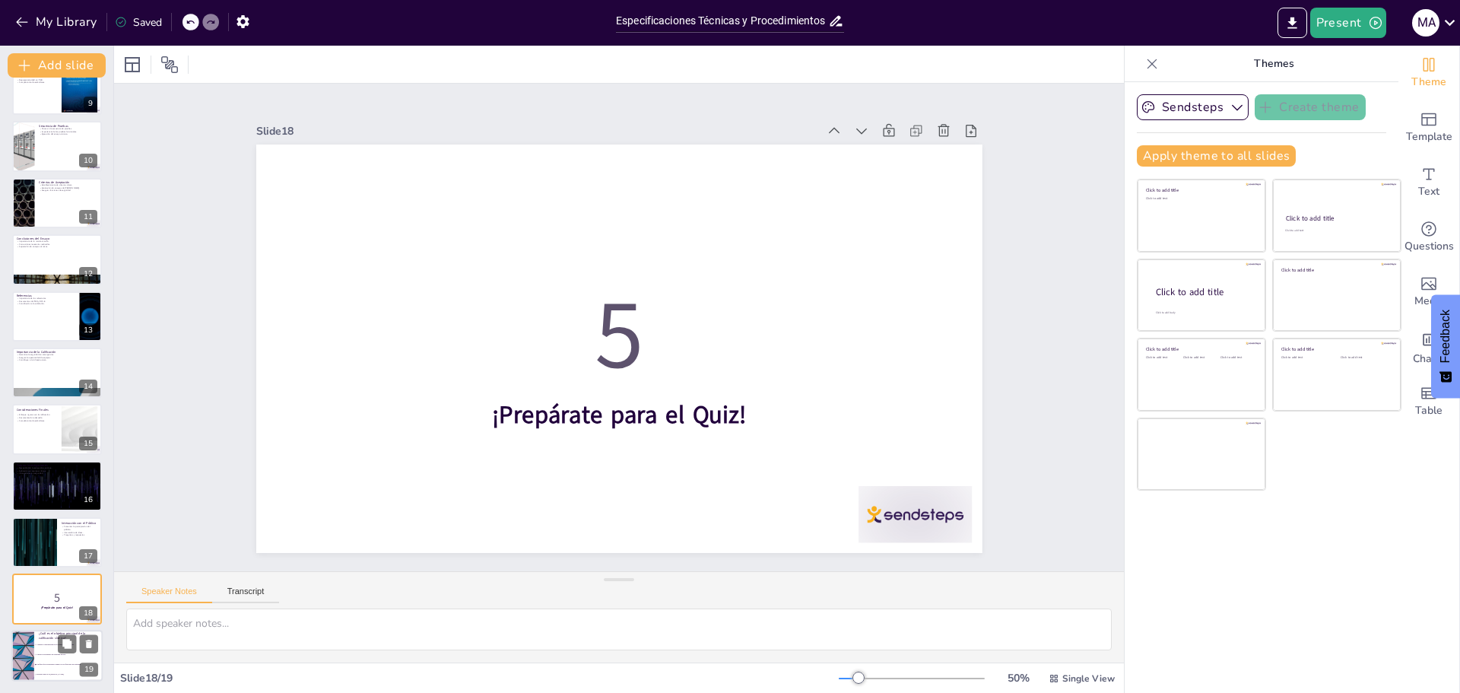
type textarea "La respuesta correcta es la opción 3: "Verificar que el espécimen cumple con la…"
checkbox input "true"
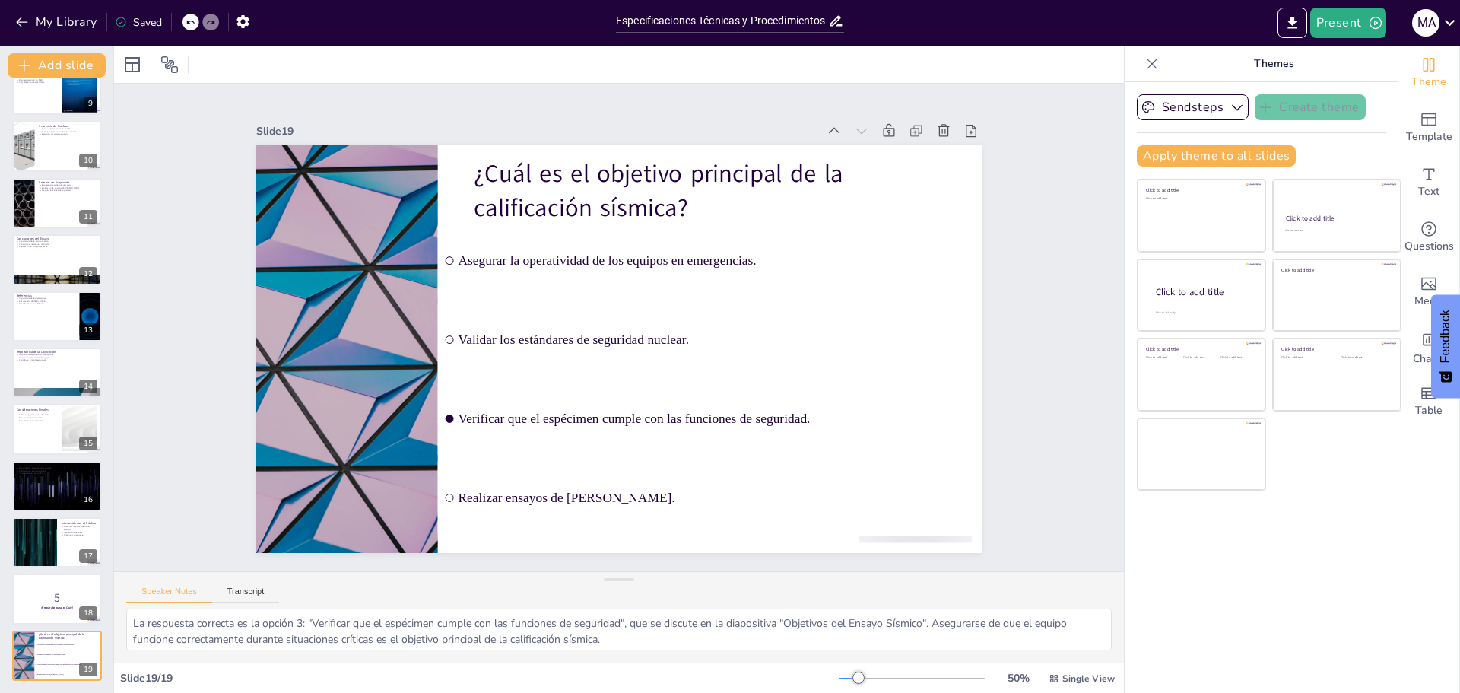
checkbox input "true"
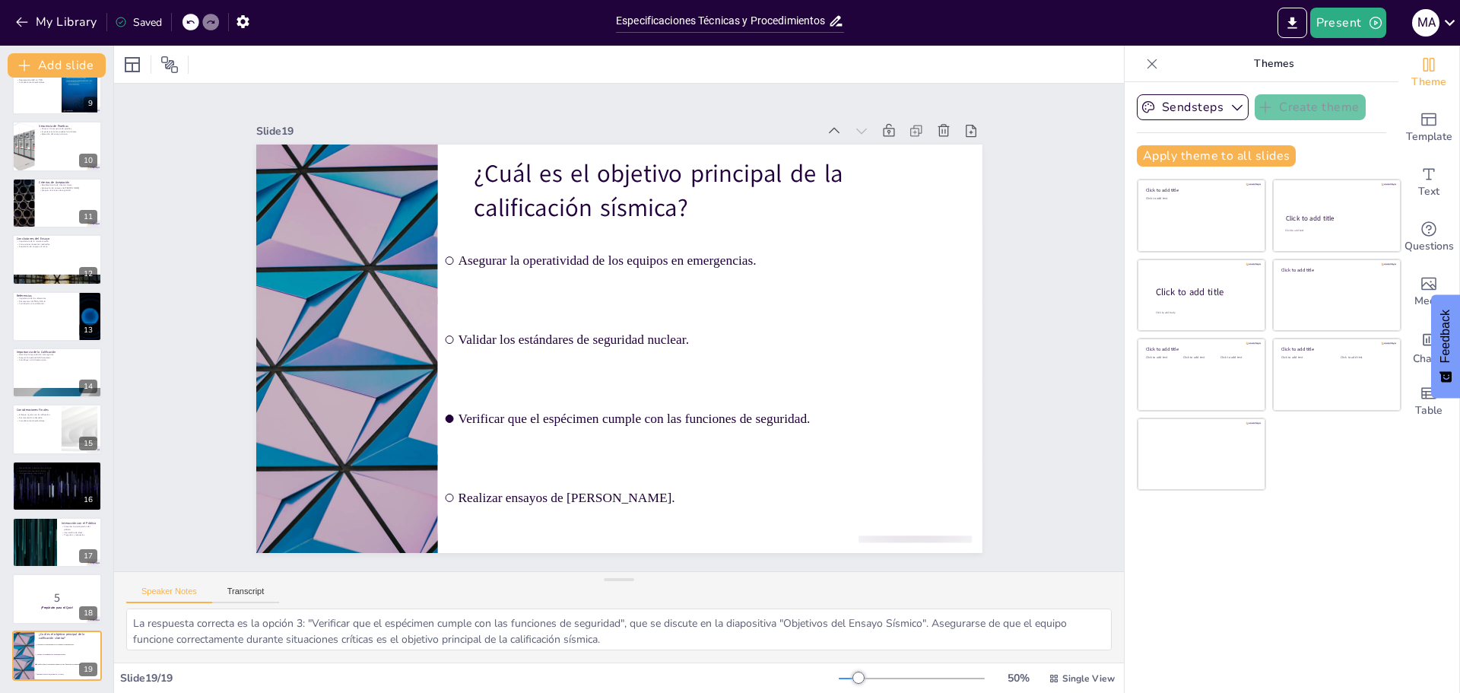
checkbox input "true"
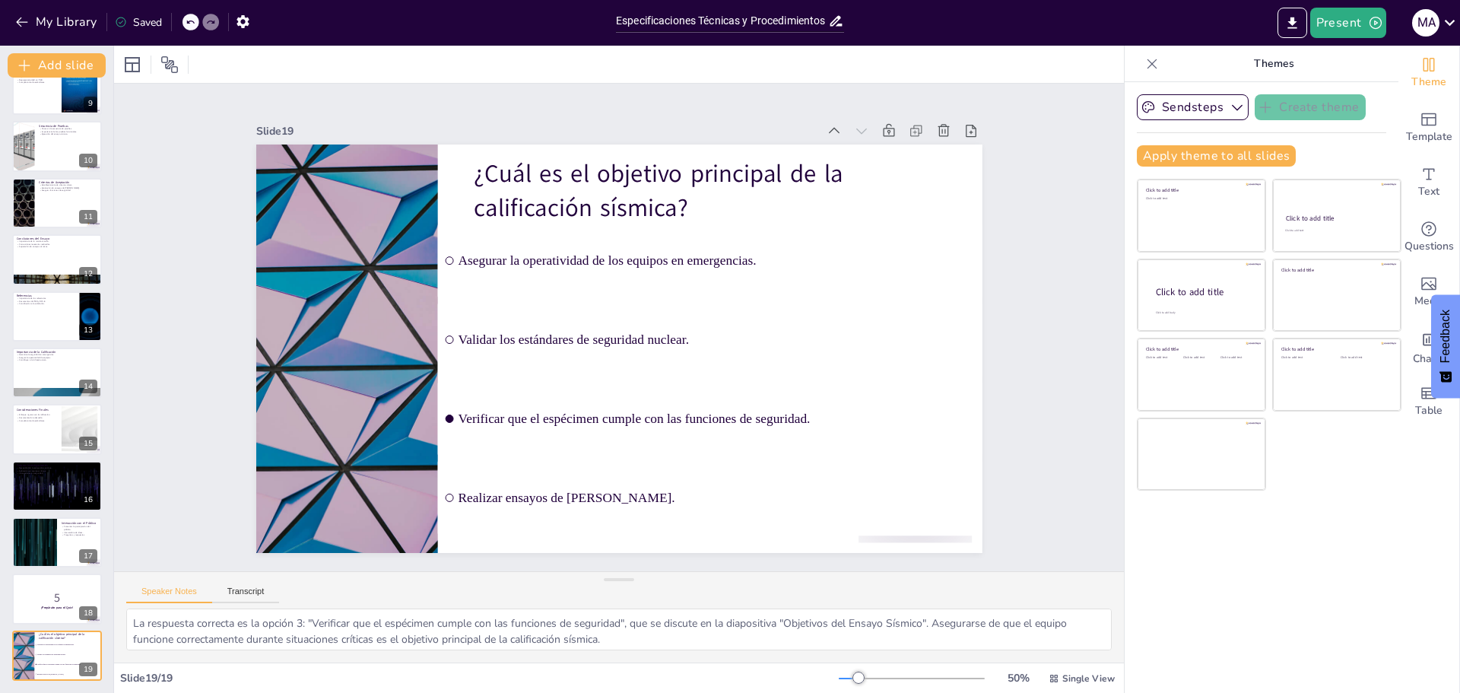
checkbox input "true"
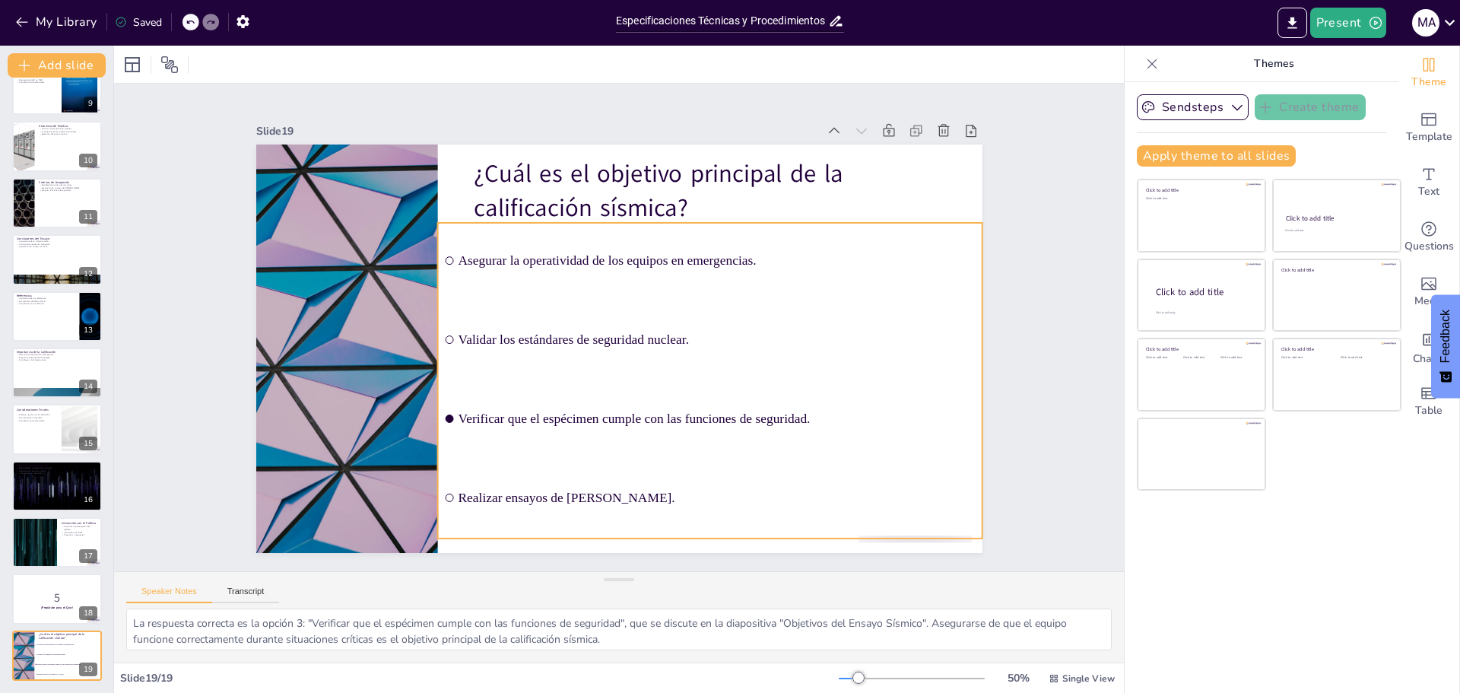
checkbox input "true"
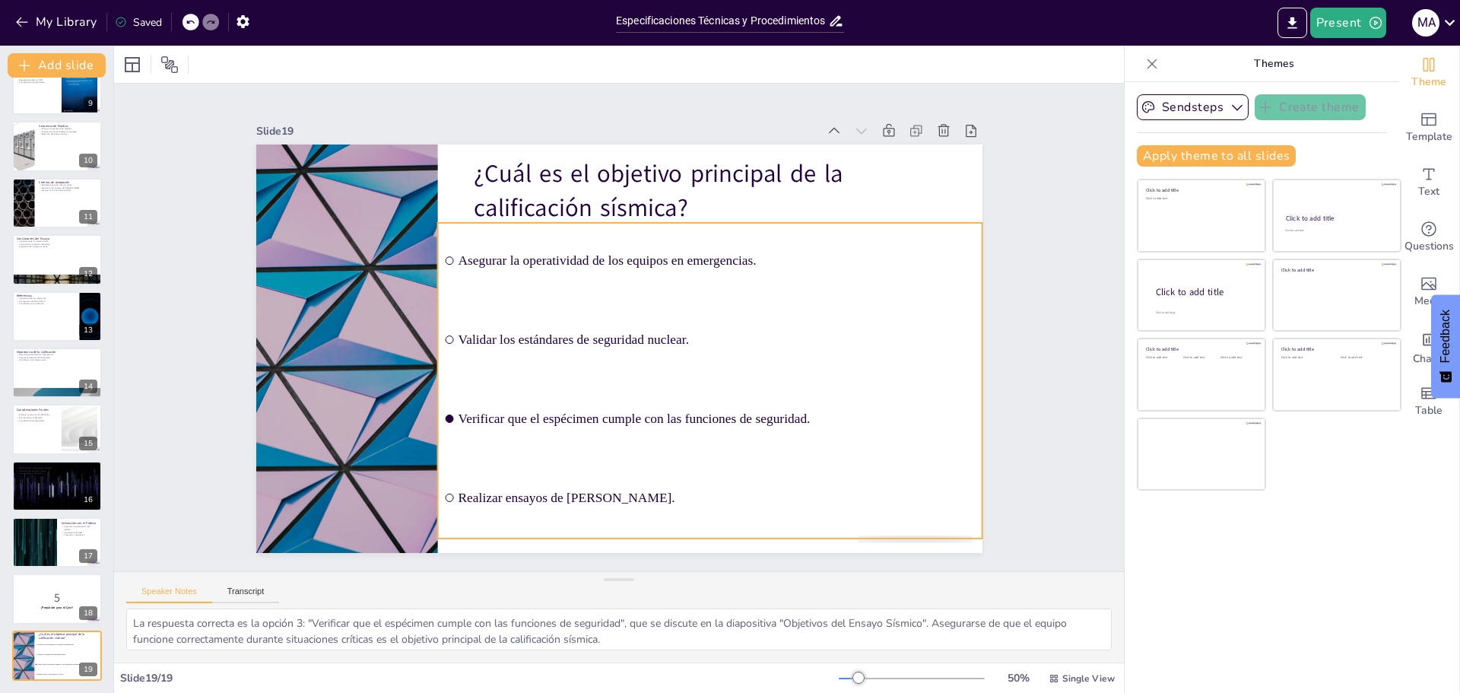
checkbox input "true"
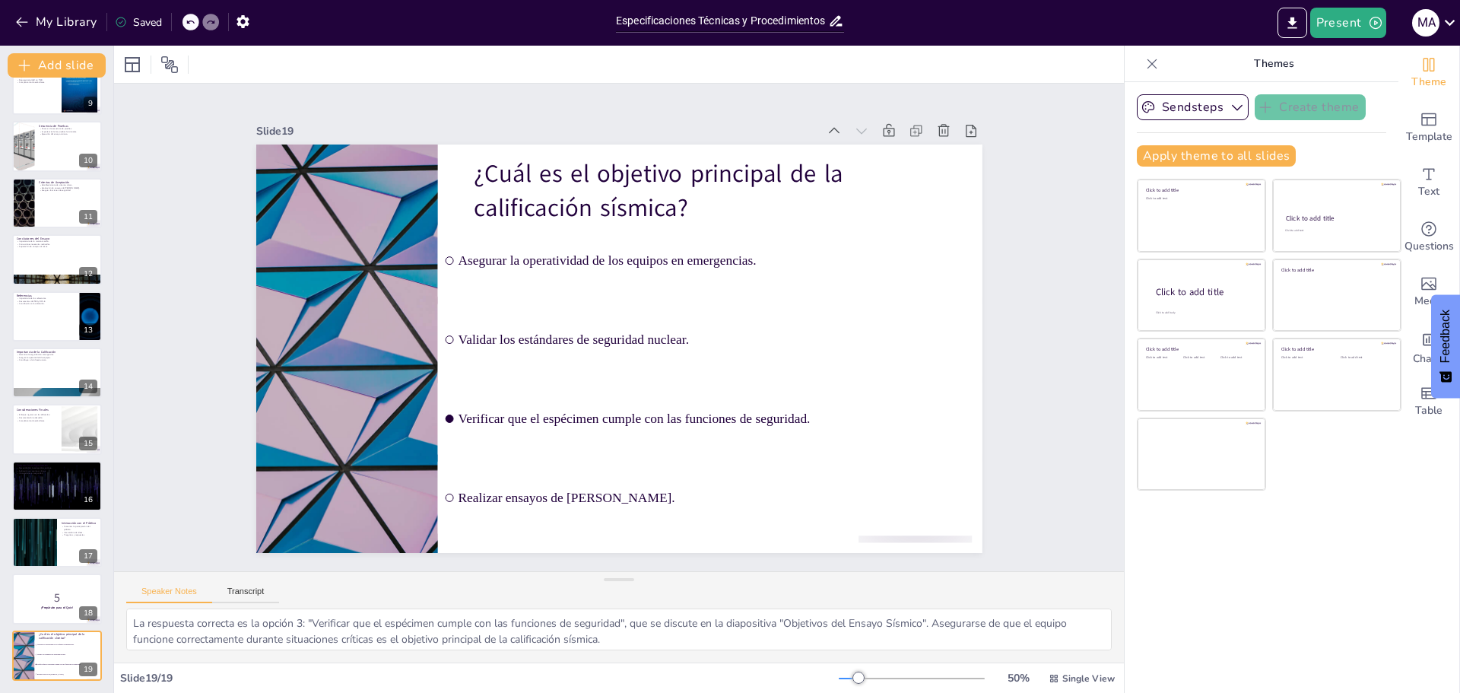
checkbox input "true"
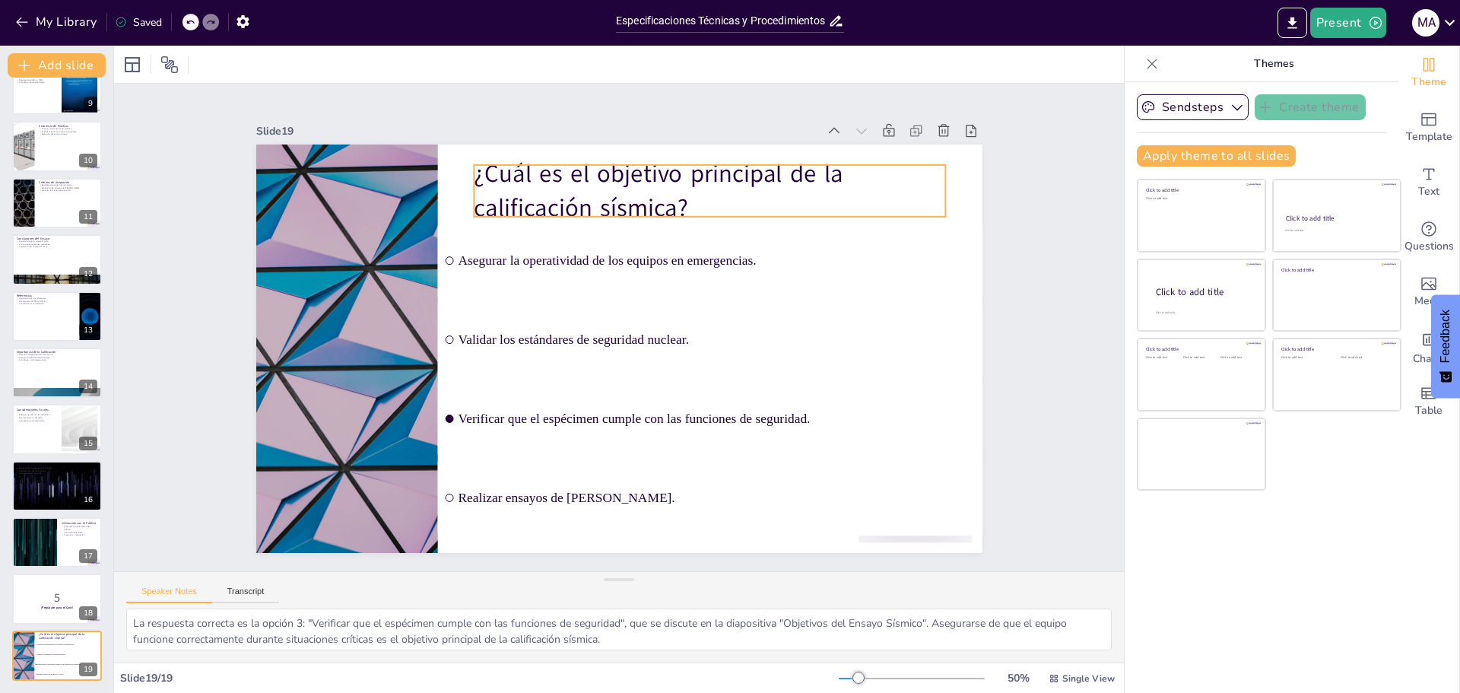
checkbox input "true"
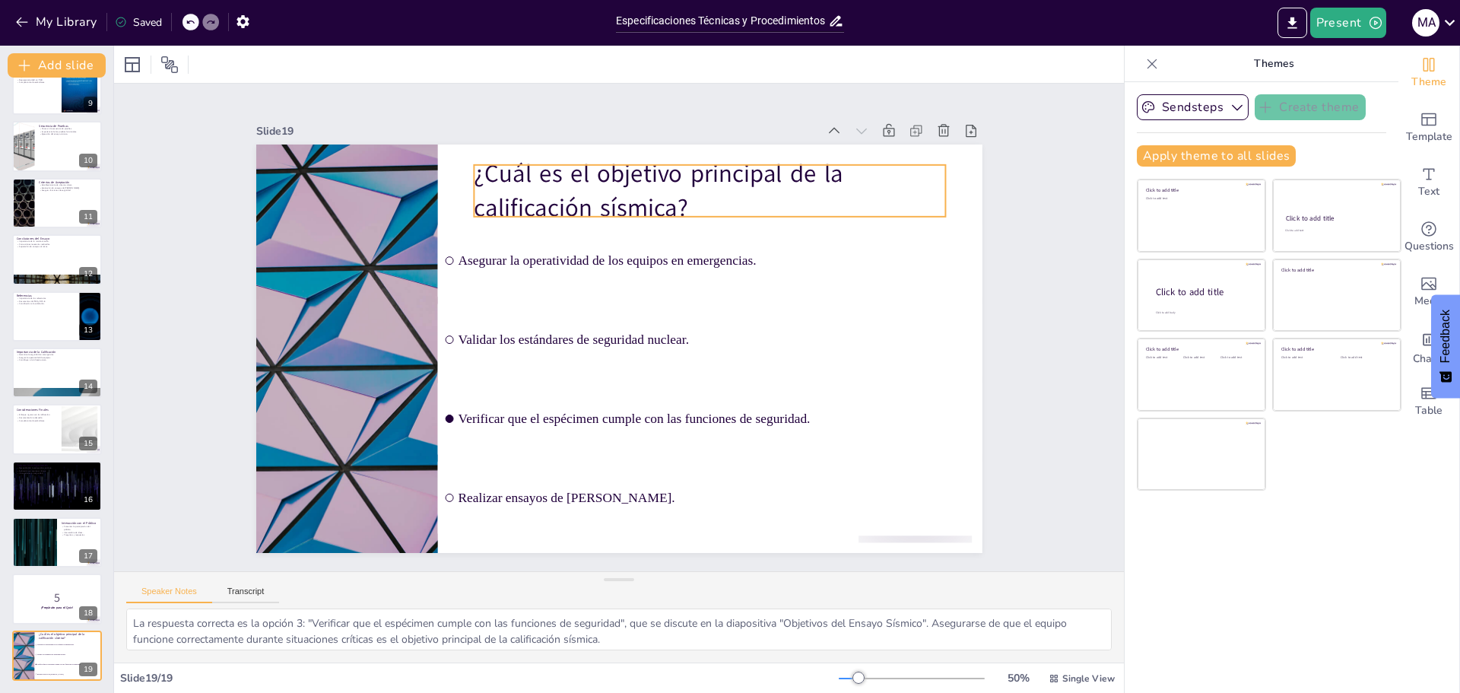
checkbox input "true"
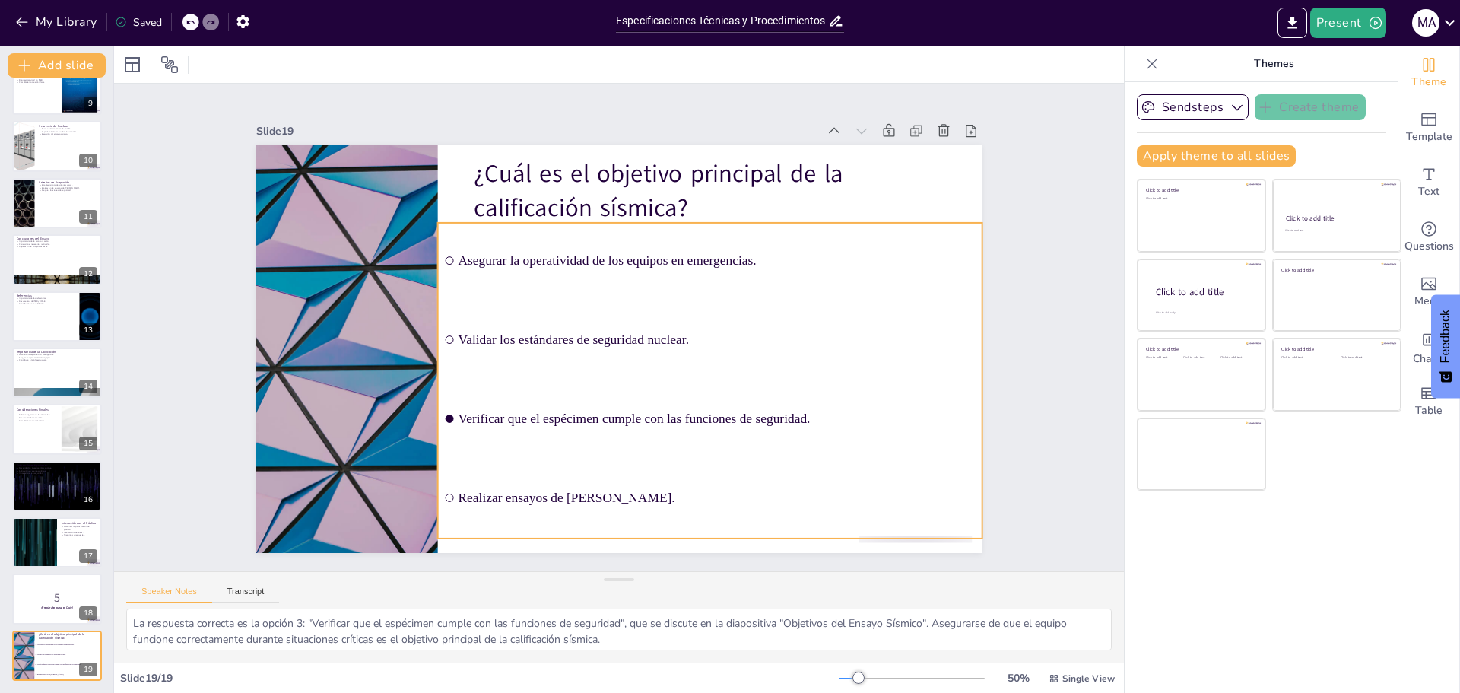
checkbox input "true"
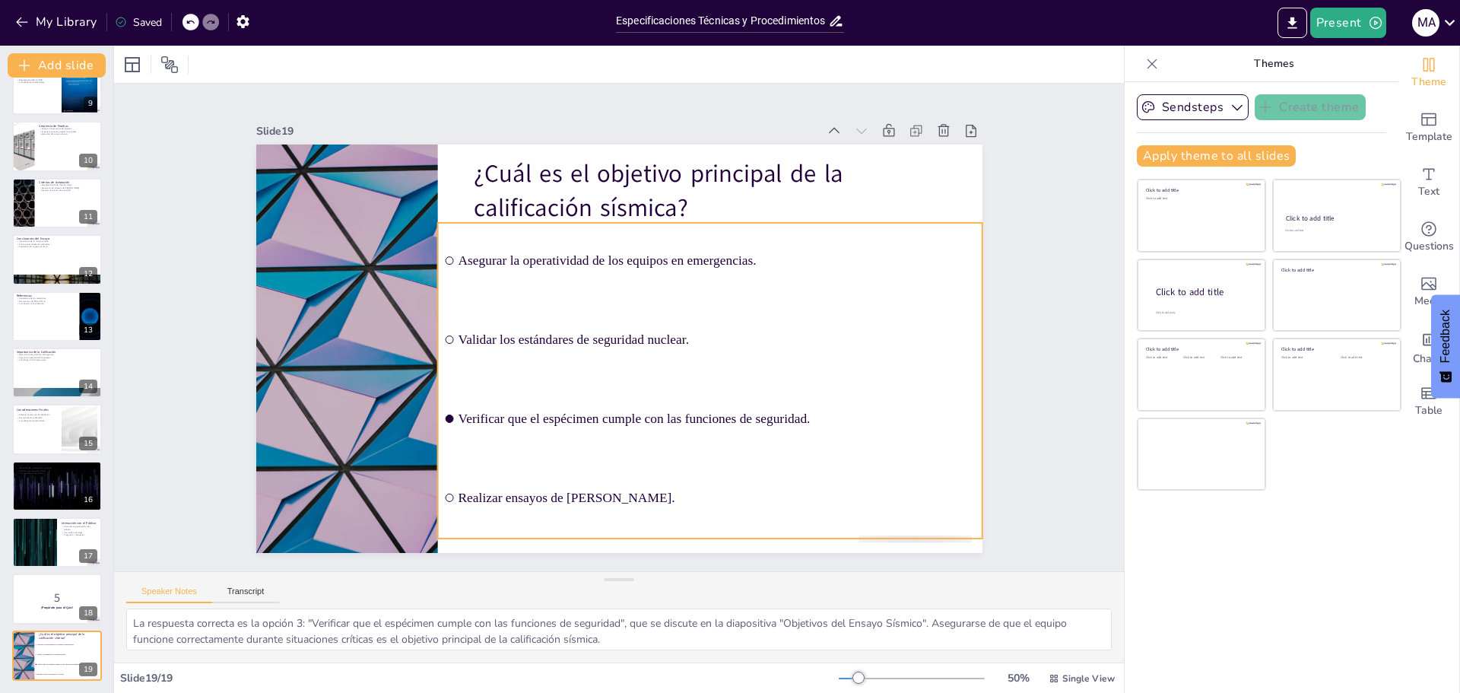
checkbox input "true"
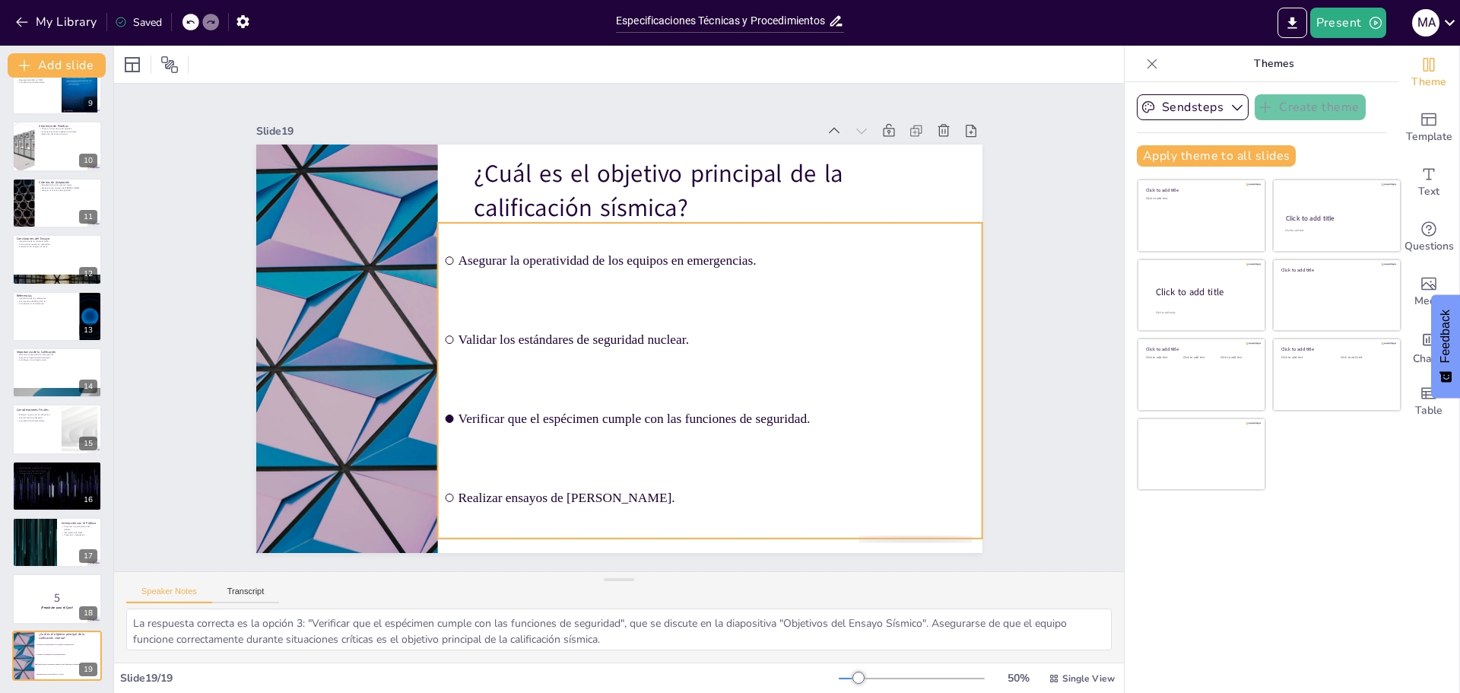
checkbox input "true"
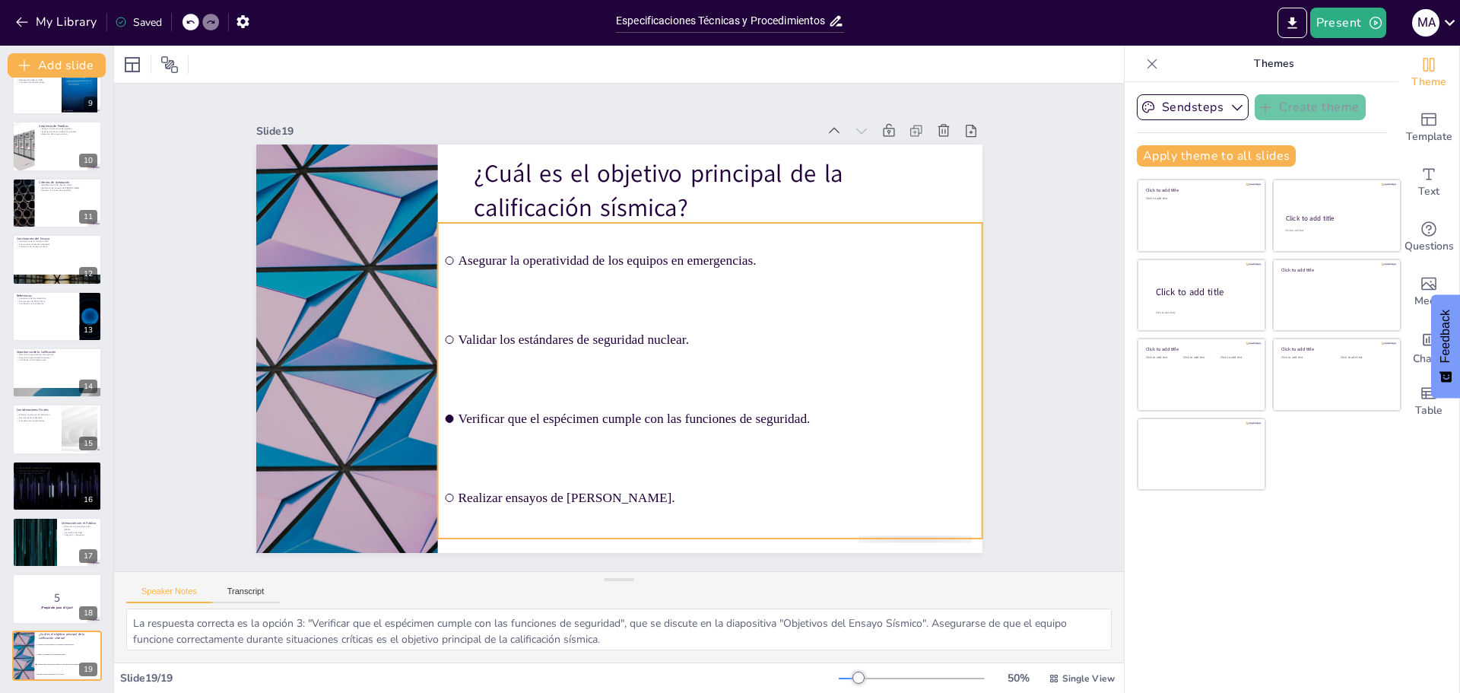
checkbox input "true"
click at [436, 335] on ul "Asegurar la operatividad de los equipos en emergencias. Validar los estándares …" at bounding box center [587, 227] width 616 height 599
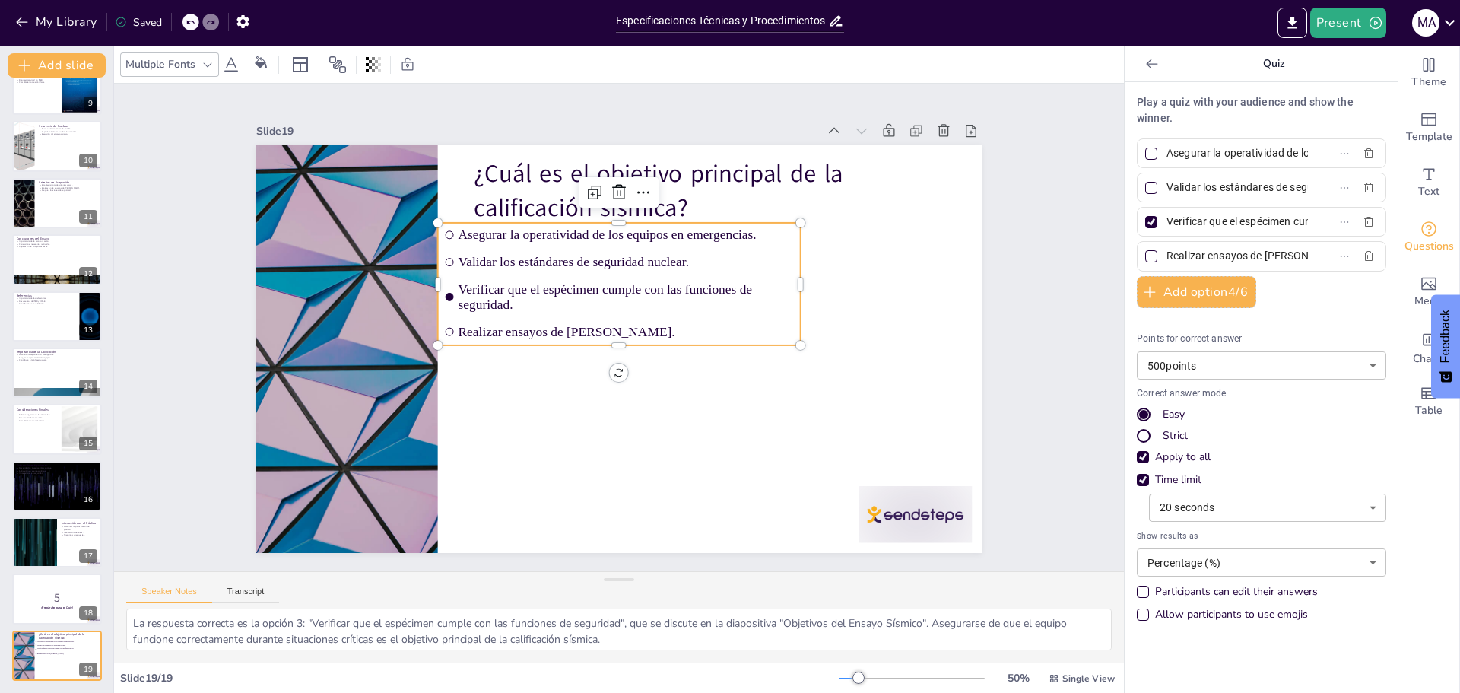
checkbox input "true"
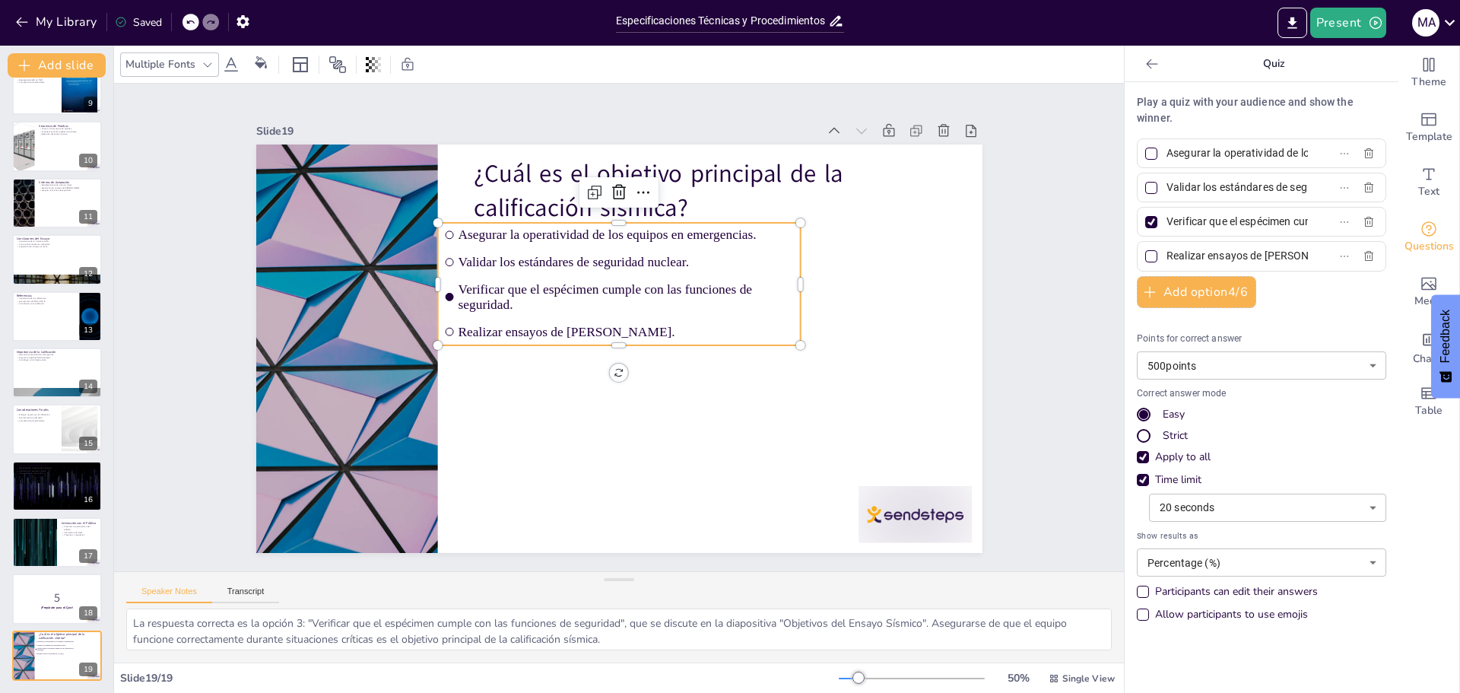
checkbox input "true"
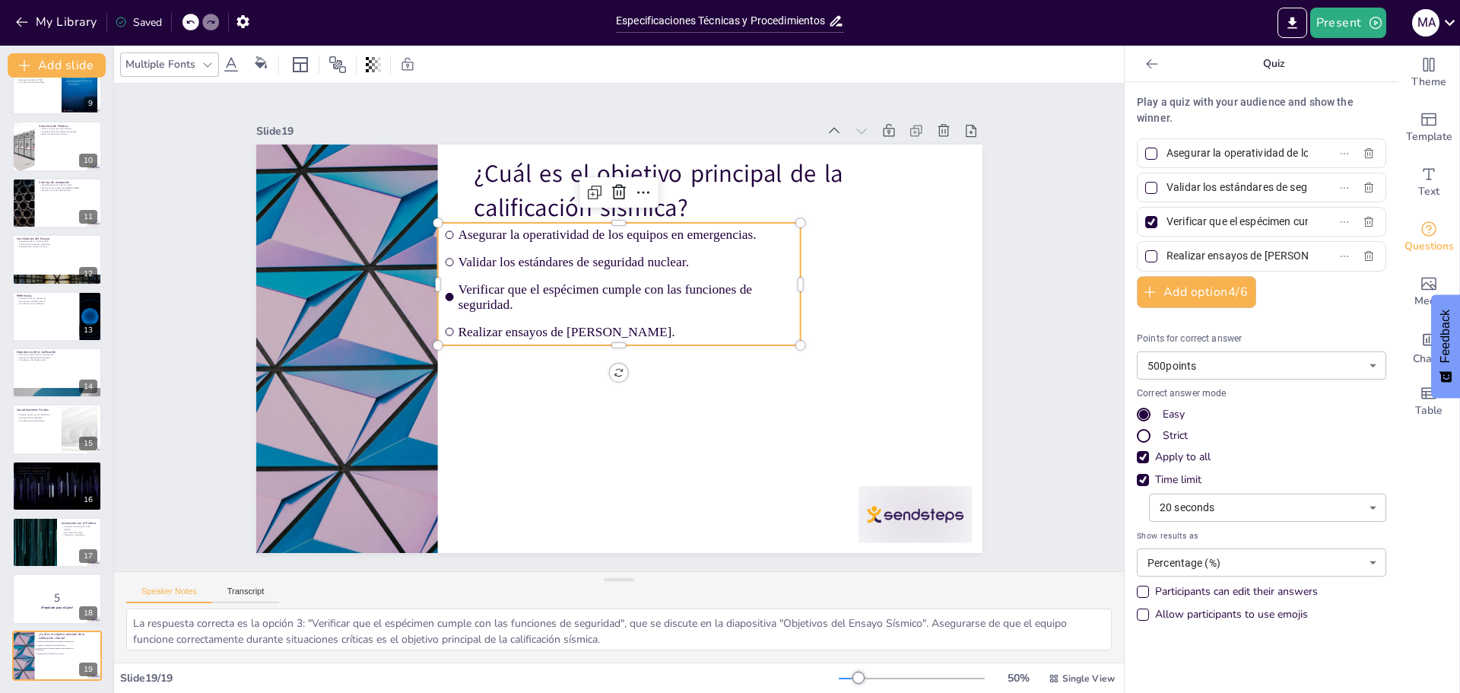
checkbox input "true"
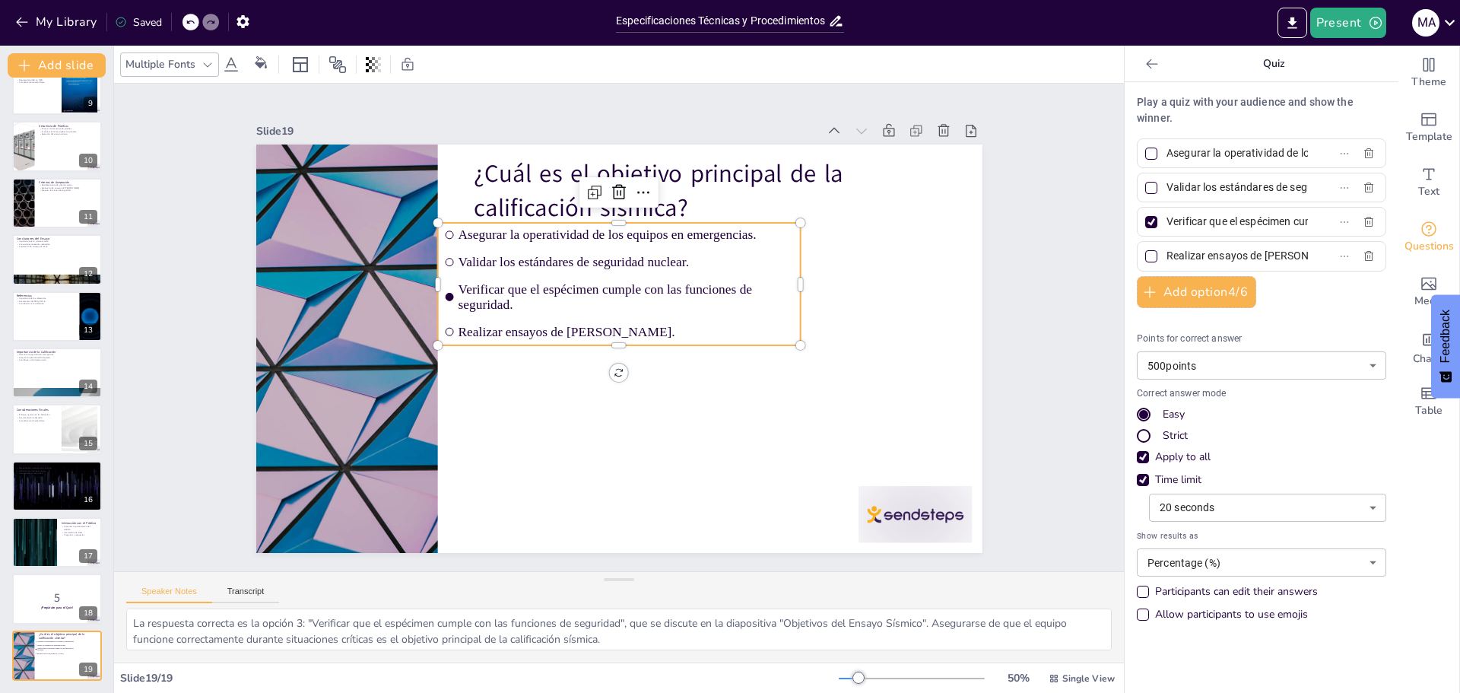
checkbox input "true"
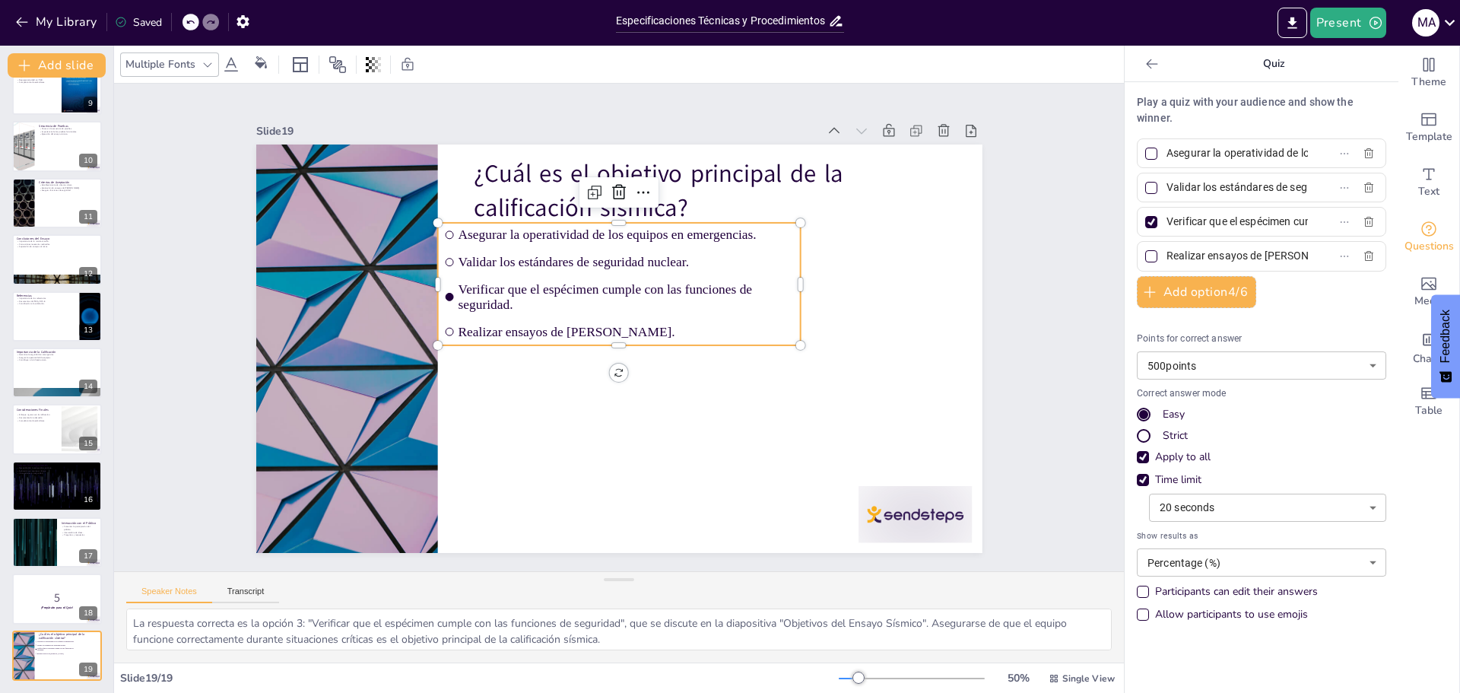
checkbox input "true"
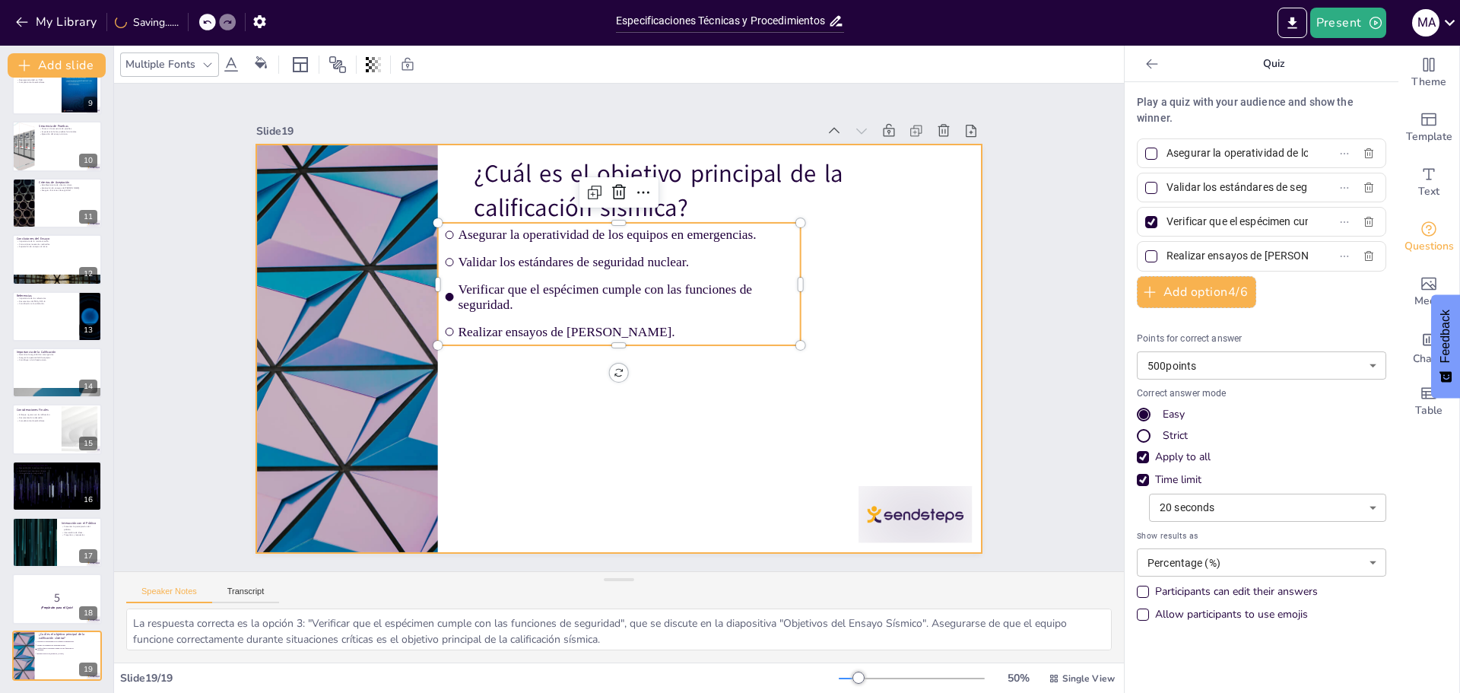
checkbox input "true"
click at [602, 393] on div at bounding box center [637, 340] width 758 height 828
checkbox input "true"
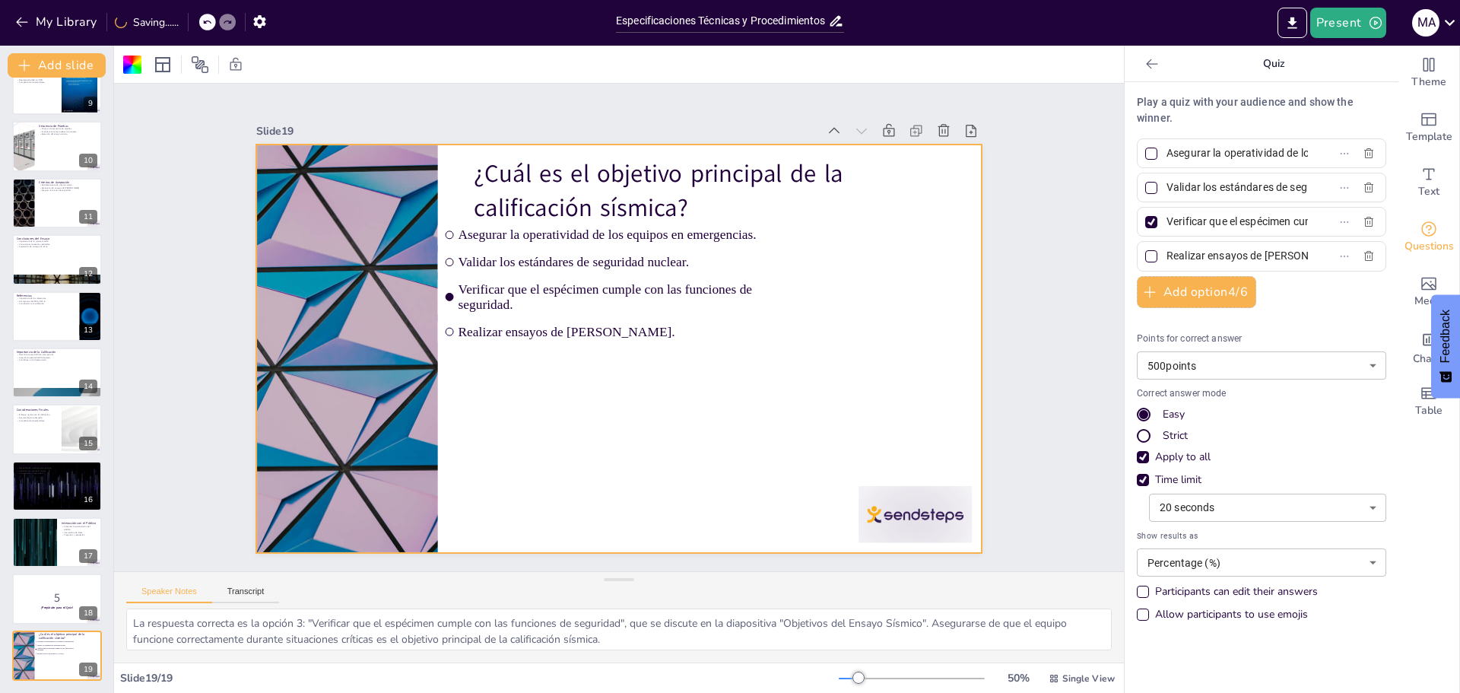
checkbox input "true"
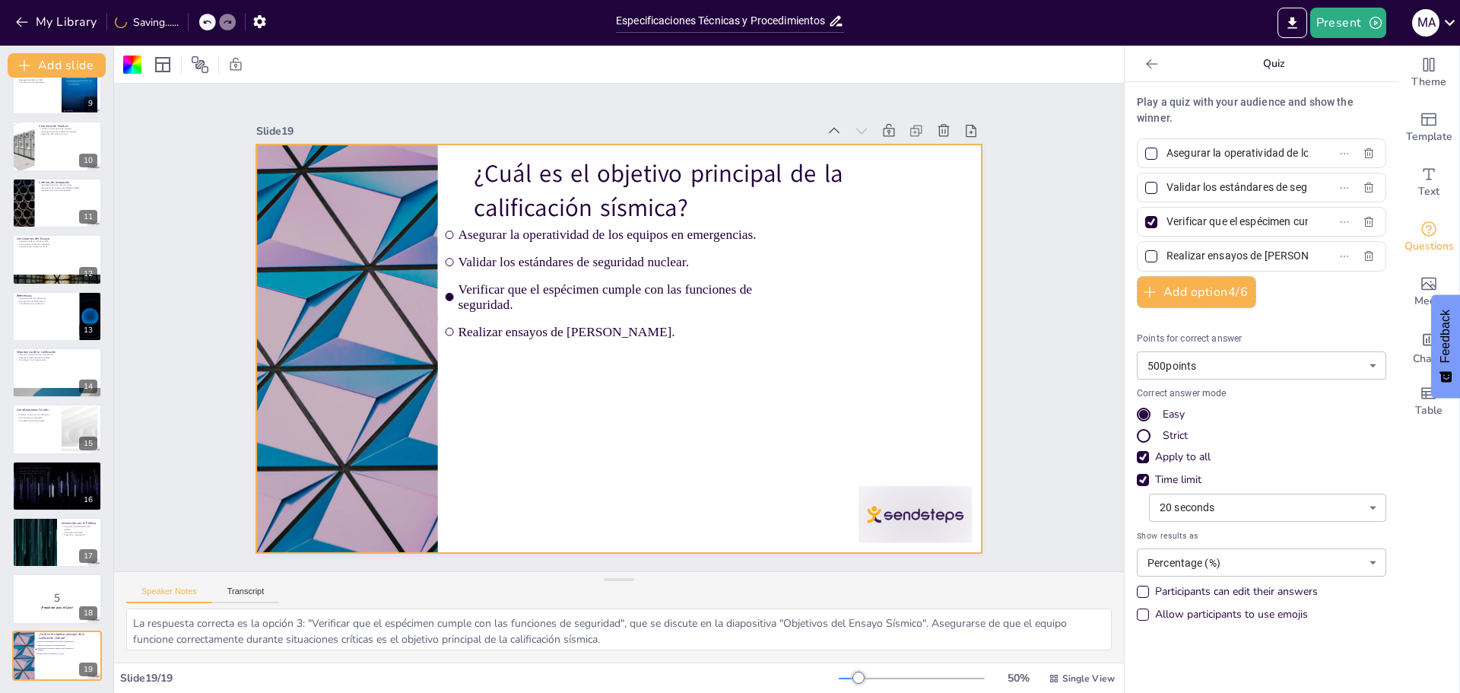
checkbox input "true"
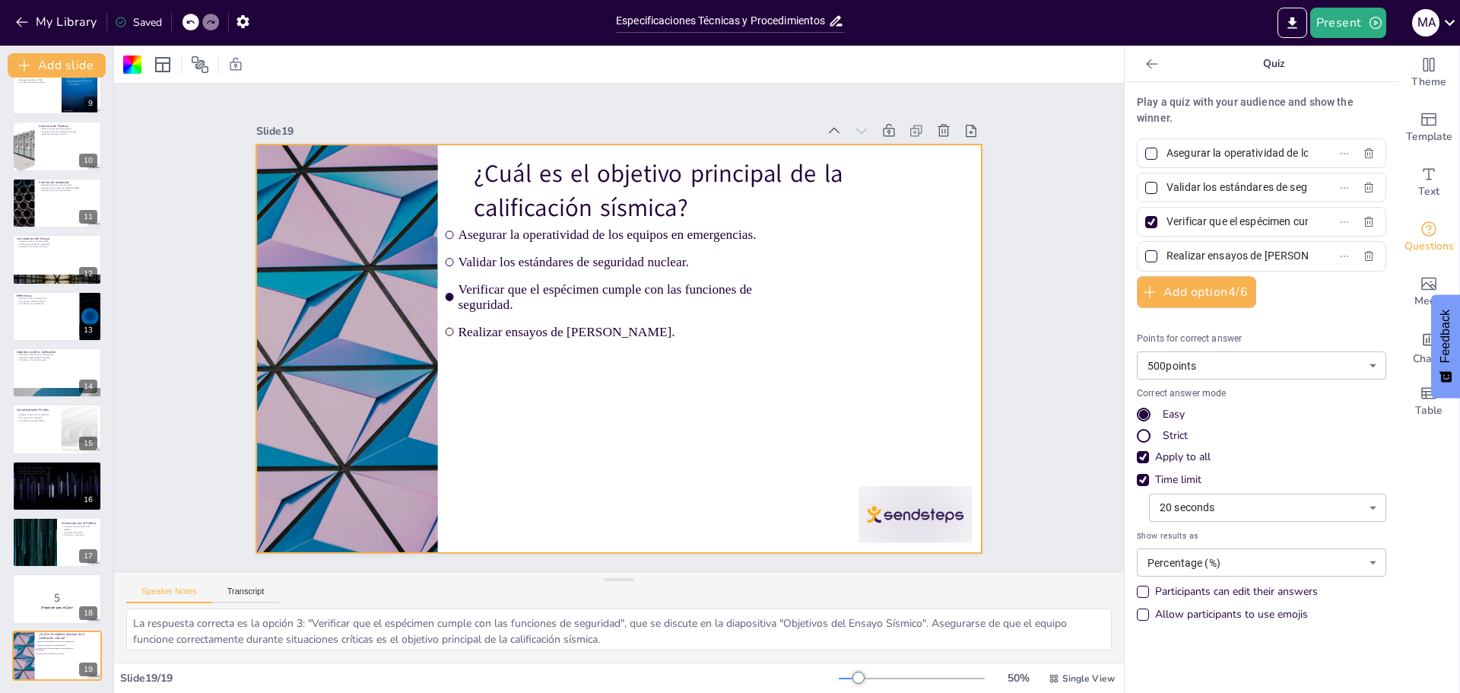
checkbox input "true"
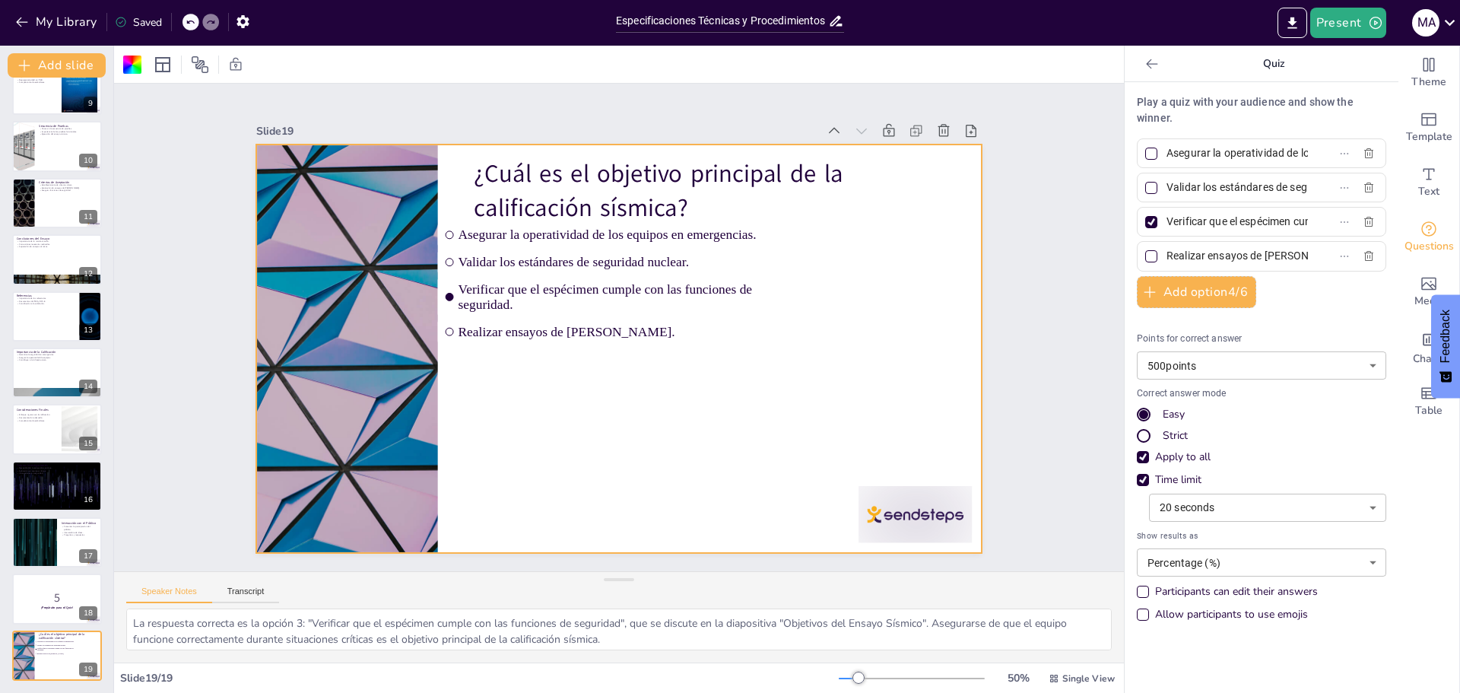
checkbox input "true"
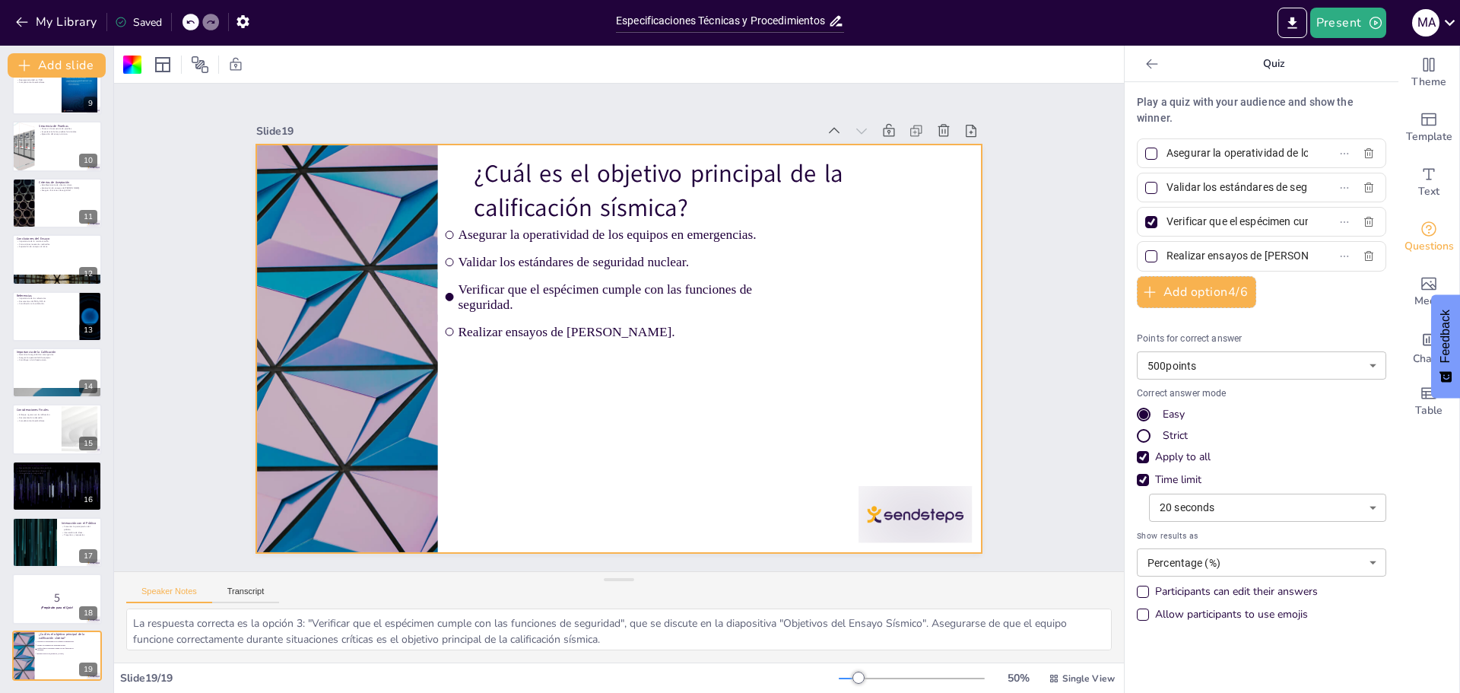
checkbox input "true"
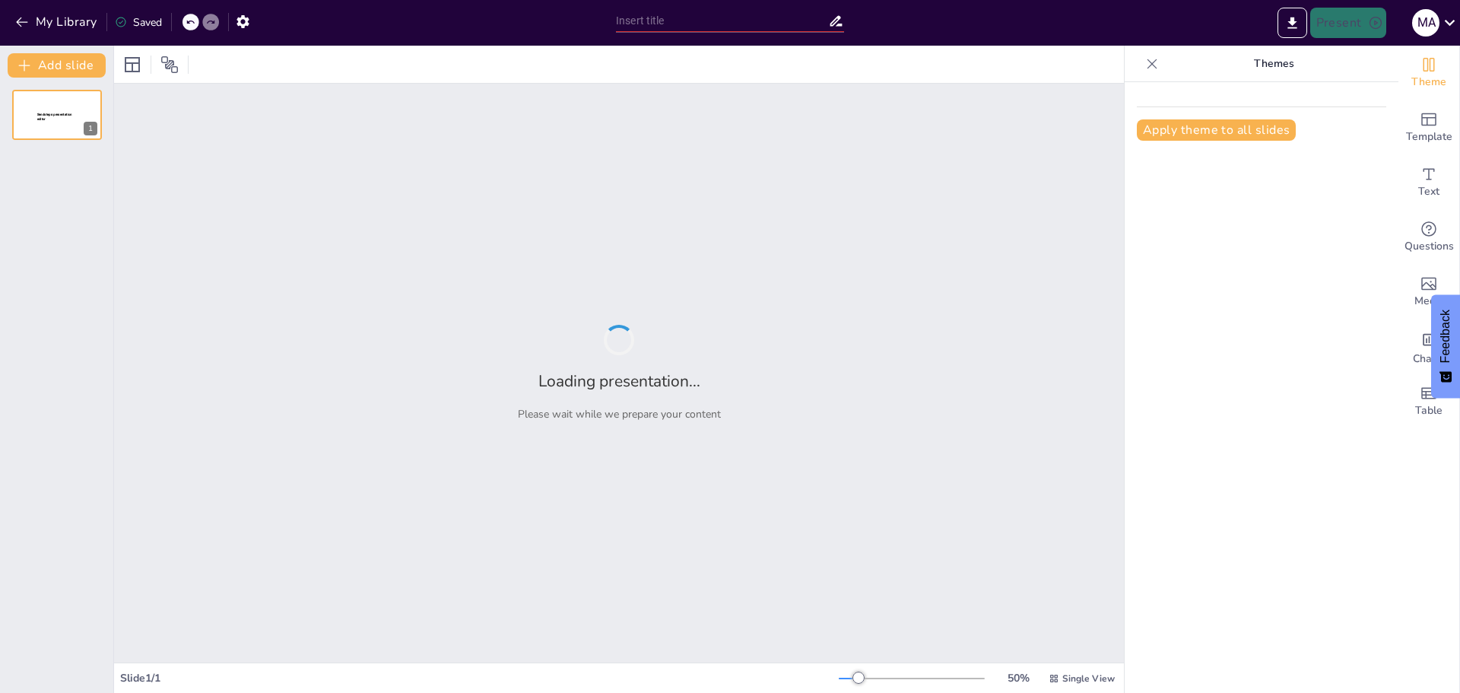
type input "Especificaciones Técnicas y Procedimientos para la Calificación Sísmica de Celd…"
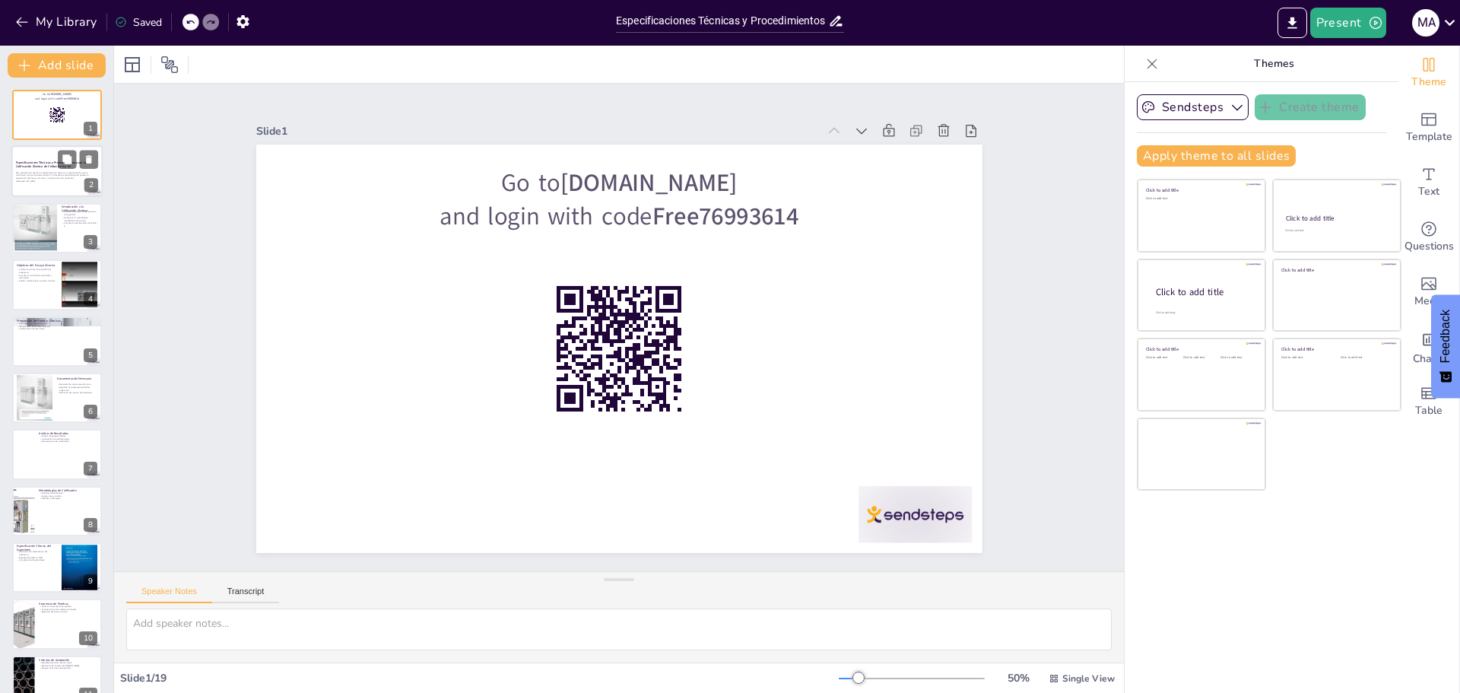
click at [39, 169] on div "Especificaciones Técnicas y Procedimientos para la Calificación Sísmica de Celd…" at bounding box center [57, 165] width 82 height 10
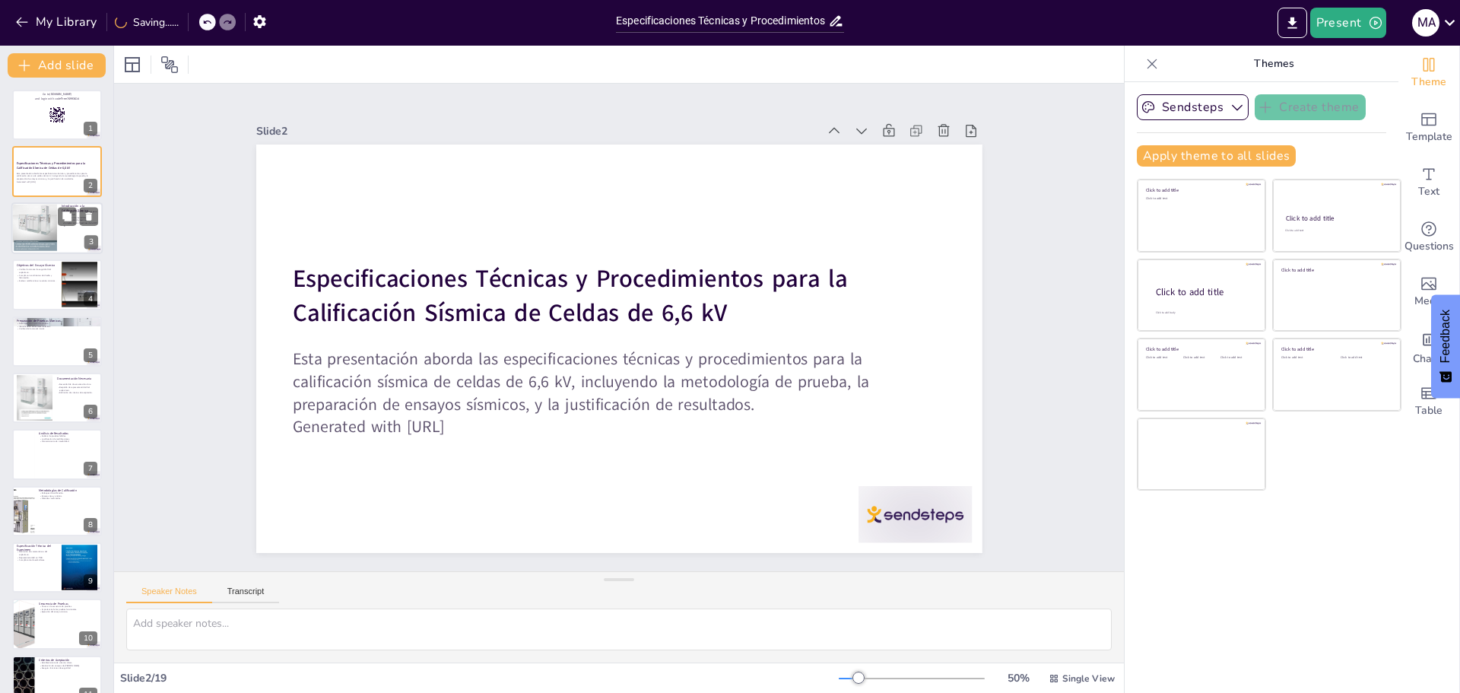
checkbox input "true"
click at [32, 239] on div at bounding box center [34, 228] width 46 height 61
type textarea "La calificación sísmica se presenta como un proceso crucial que asegura la func…"
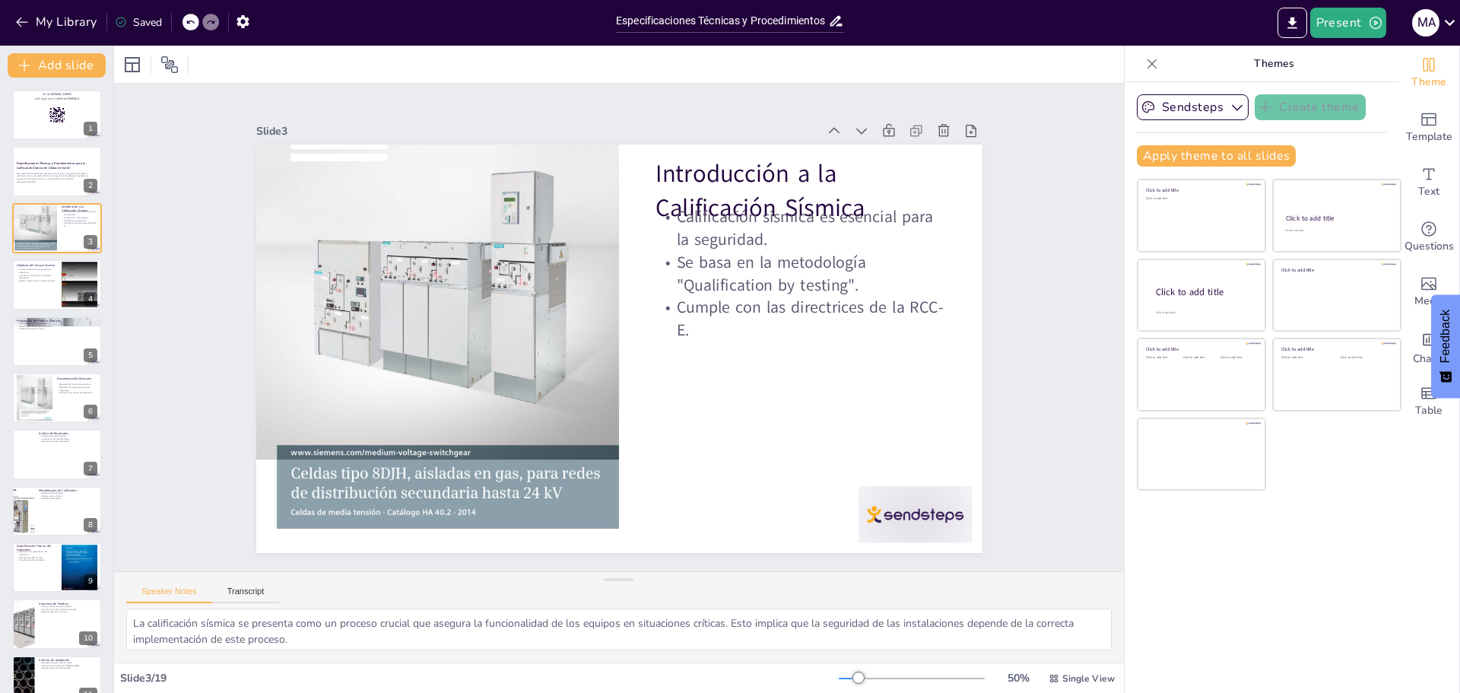
checkbox input "true"
